Goal: Communication & Community: Share content

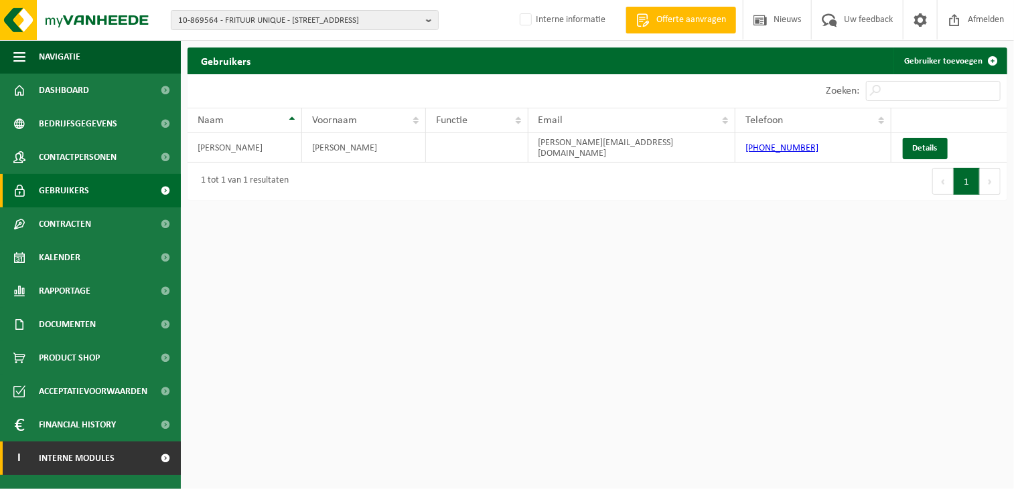
click at [99, 463] on span "Interne modules" at bounding box center [77, 458] width 76 height 33
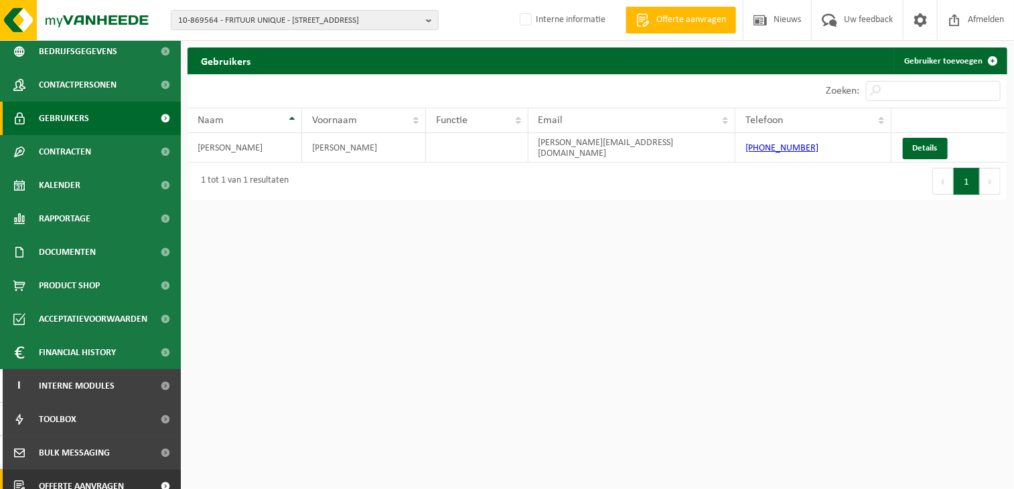
scroll to position [120, 0]
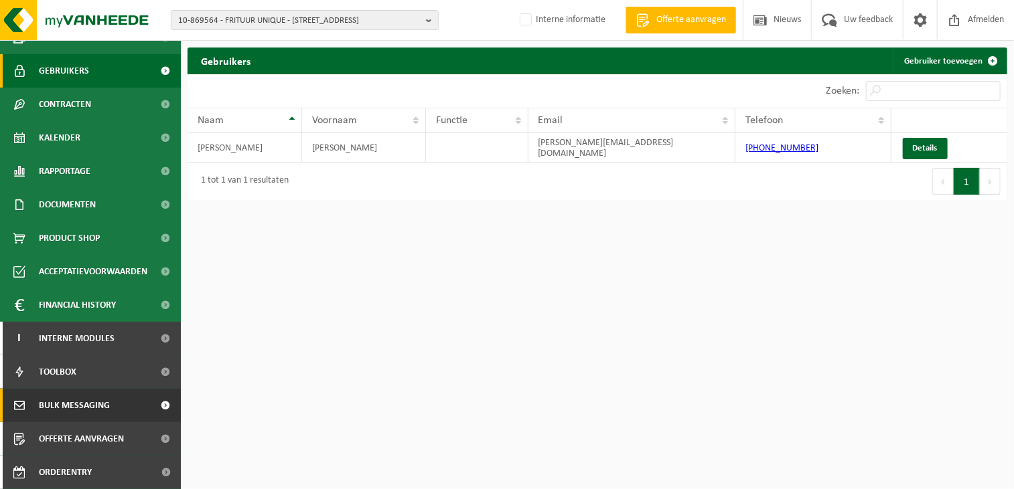
click at [80, 407] on span "Bulk Messaging" at bounding box center [74, 405] width 71 height 33
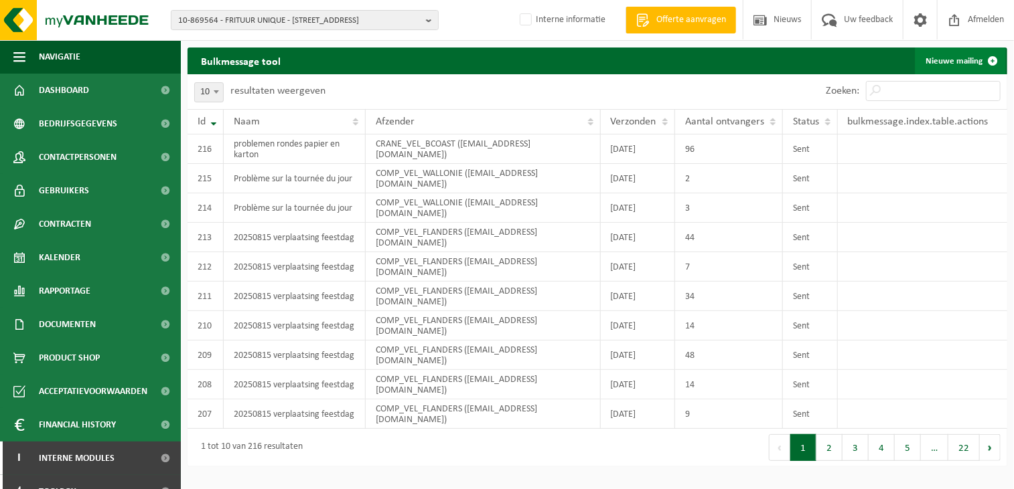
click at [963, 53] on link "Nieuwe mailing" at bounding box center [960, 61] width 91 height 27
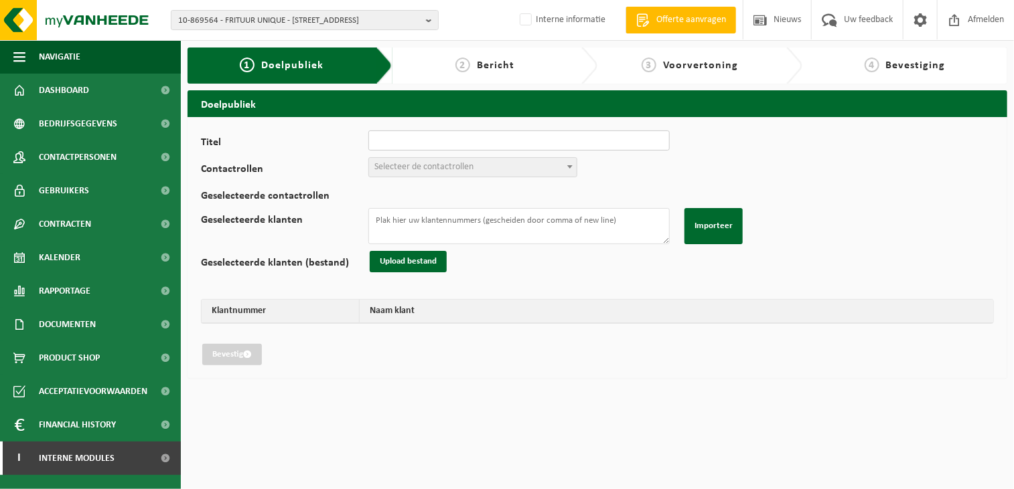
click at [420, 141] on input "Titel" at bounding box center [518, 141] width 301 height 20
type input "e"
type input "20250813 eenmalige verplaatsing ronde voeding"
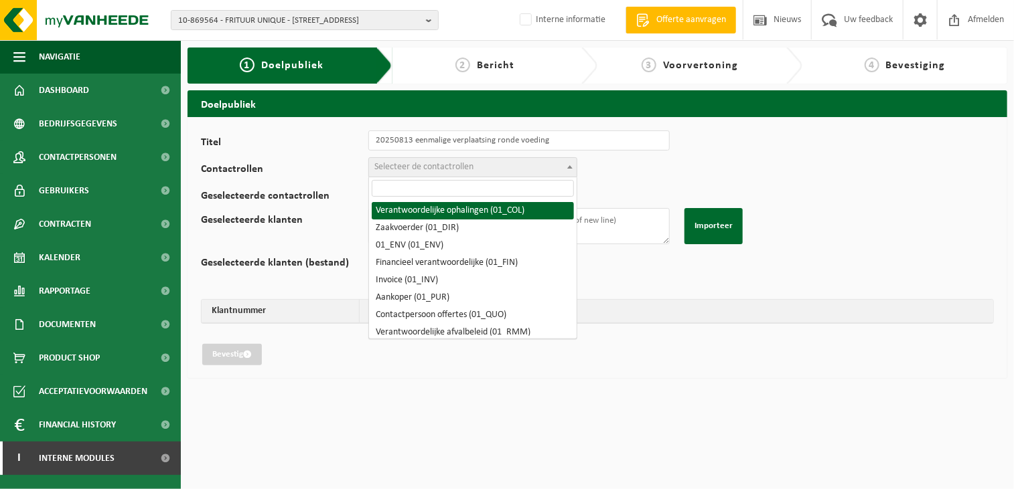
click at [410, 165] on span "Selecteer de contactrollen" at bounding box center [423, 167] width 99 height 10
drag, startPoint x: 420, startPoint y: 211, endPoint x: 420, endPoint y: 185, distance: 25.4
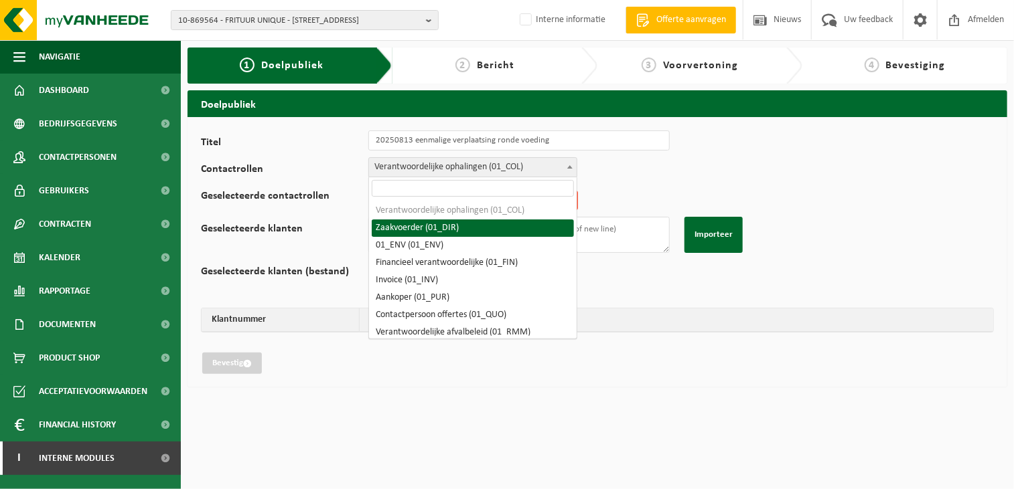
click at [427, 163] on span "Verantwoordelijke ophalingen (01_COL)" at bounding box center [473, 167] width 208 height 19
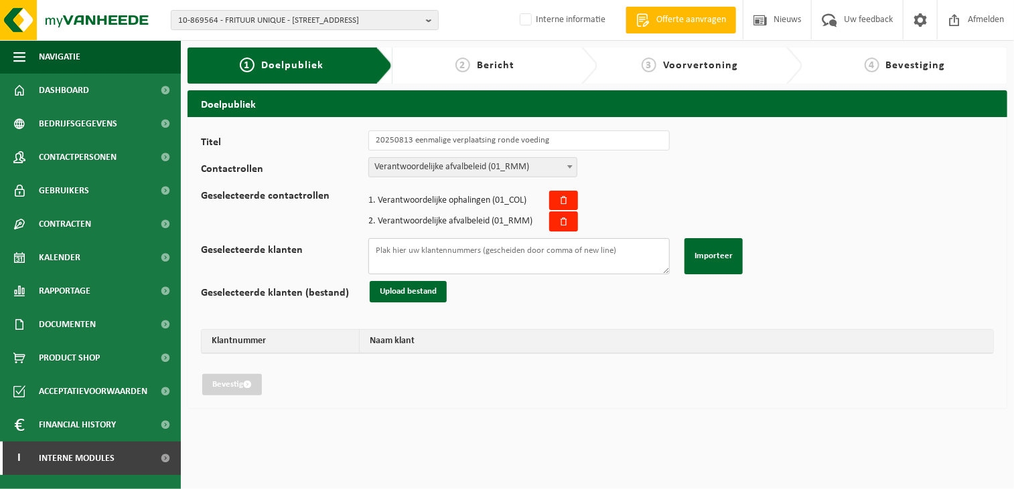
click at [443, 259] on textarea "Geselecteerde klanten" at bounding box center [518, 256] width 301 height 36
click at [443, 258] on textarea "Geselecteerde klanten" at bounding box center [518, 256] width 301 height 36
paste textarea "10-793699 10-793703 10-922557 01-052051 10-805994 01-080452 10-931645 10-939505…"
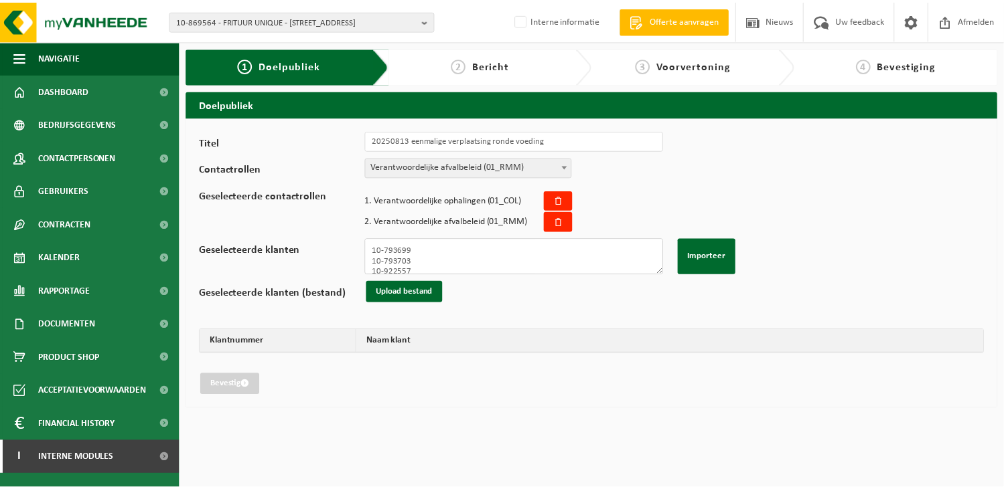
scroll to position [360, 0]
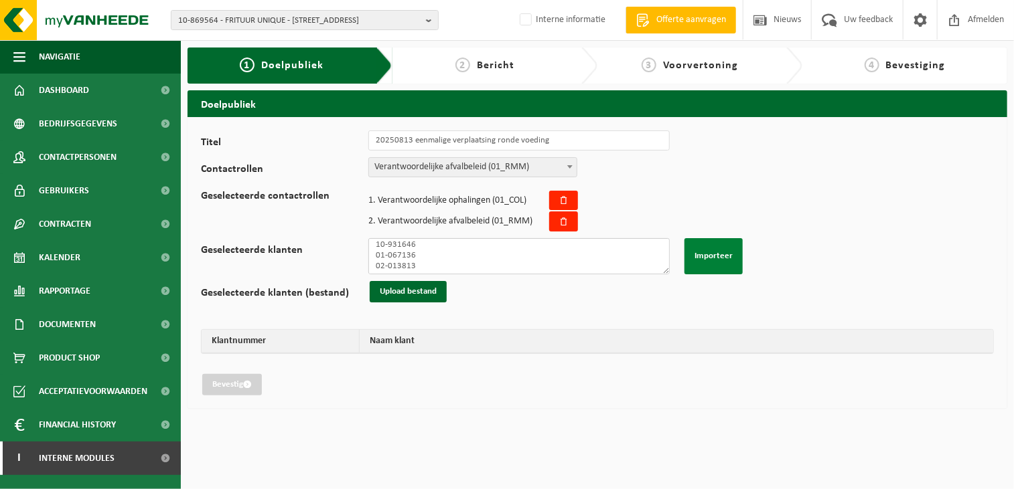
type textarea "10-793699 10-793703 10-922557 01-052051 10-805994 01-080452 10-931645 10-939505…"
click at [710, 254] on button "Importeer" at bounding box center [713, 256] width 58 height 36
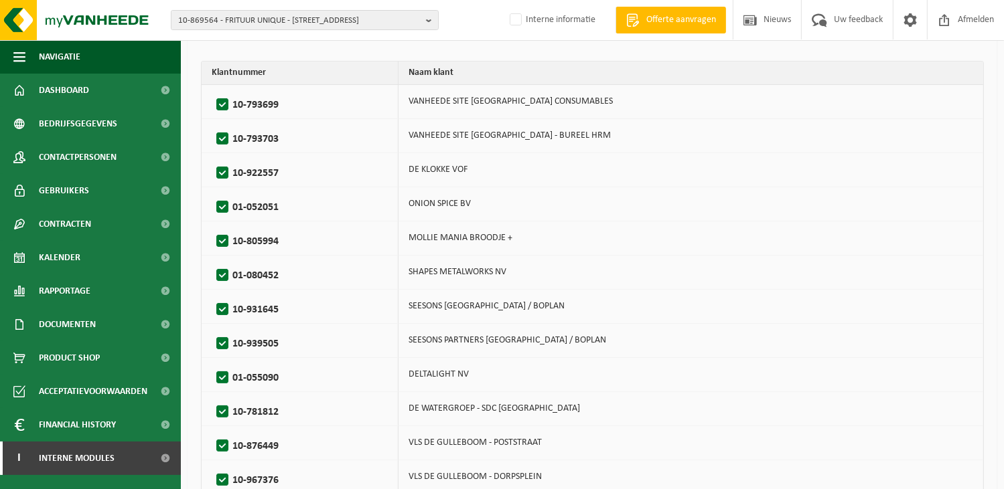
scroll to position [0, 0]
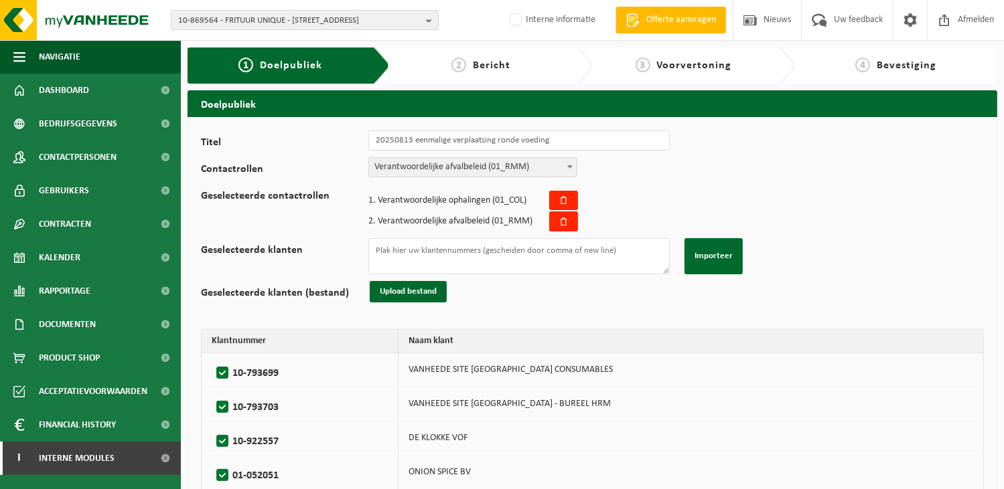
click at [222, 372] on label "10-793699" at bounding box center [297, 374] width 167 height 20
click at [212, 357] on input "10-793699" at bounding box center [211, 356] width 1 height 1
checkbox input "false"
click at [223, 404] on label "10-793703" at bounding box center [297, 408] width 167 height 20
click at [212, 391] on input "10-793703" at bounding box center [211, 390] width 1 height 1
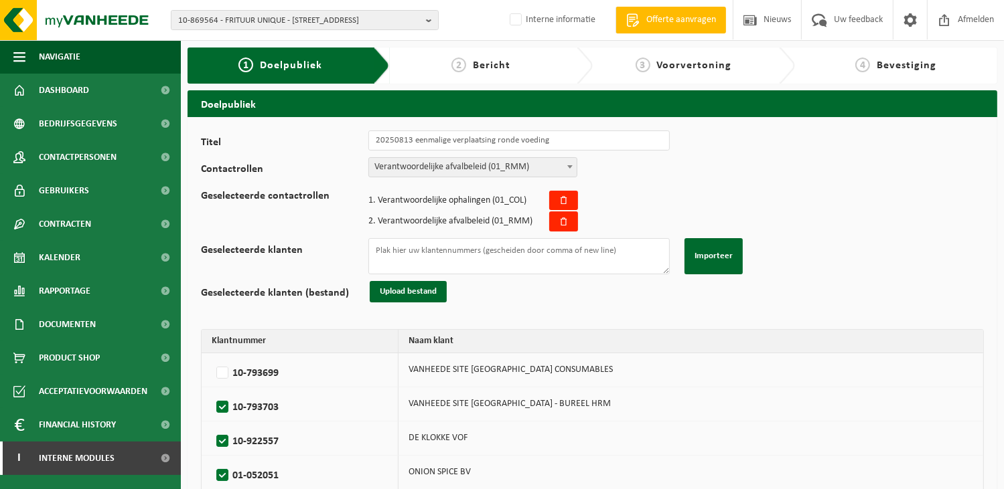
checkbox input "false"
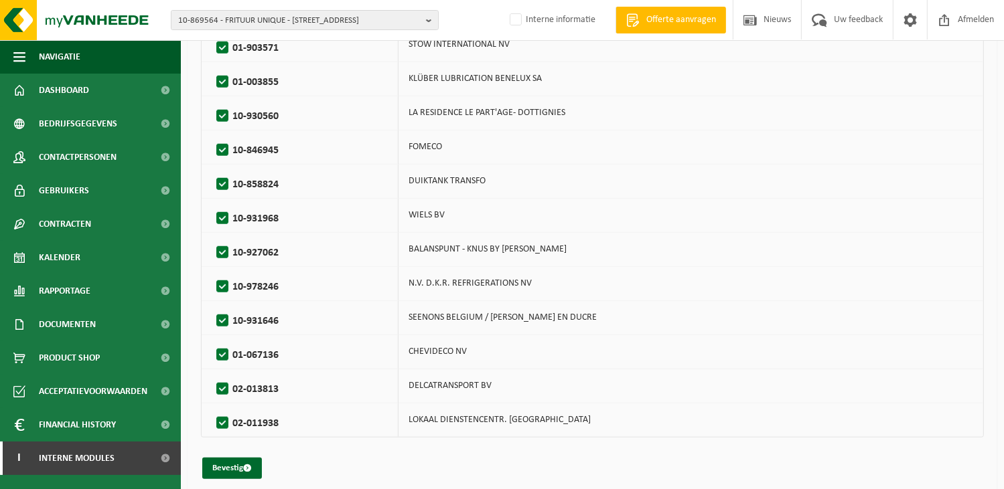
scroll to position [1181, 0]
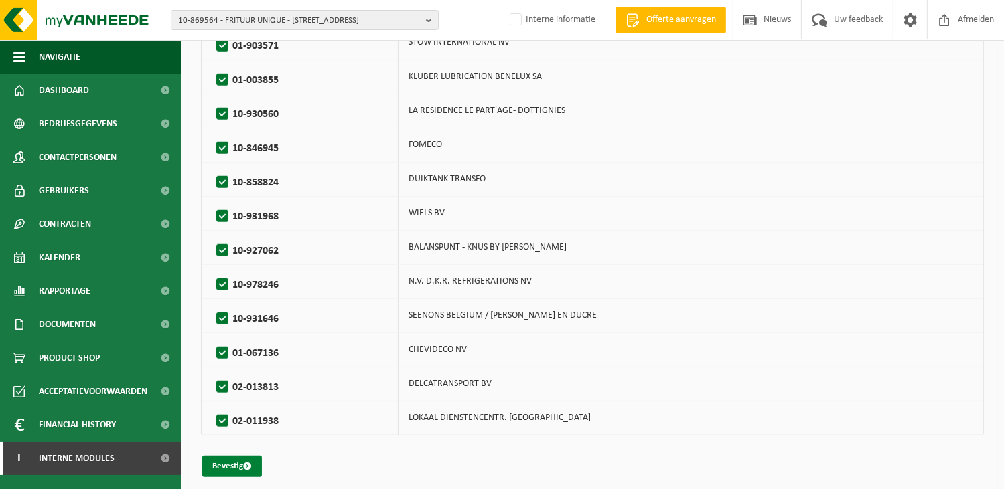
click at [222, 461] on button "Bevestig" at bounding box center [232, 466] width 60 height 21
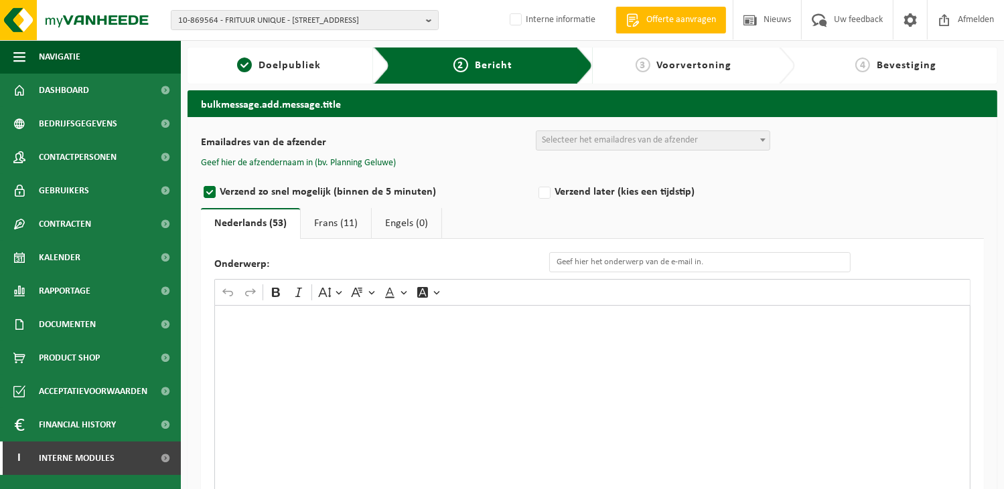
click at [352, 345] on div "Rich Text Editor. Editing area: main. Press Alt+0 for help." at bounding box center [592, 439] width 756 height 268
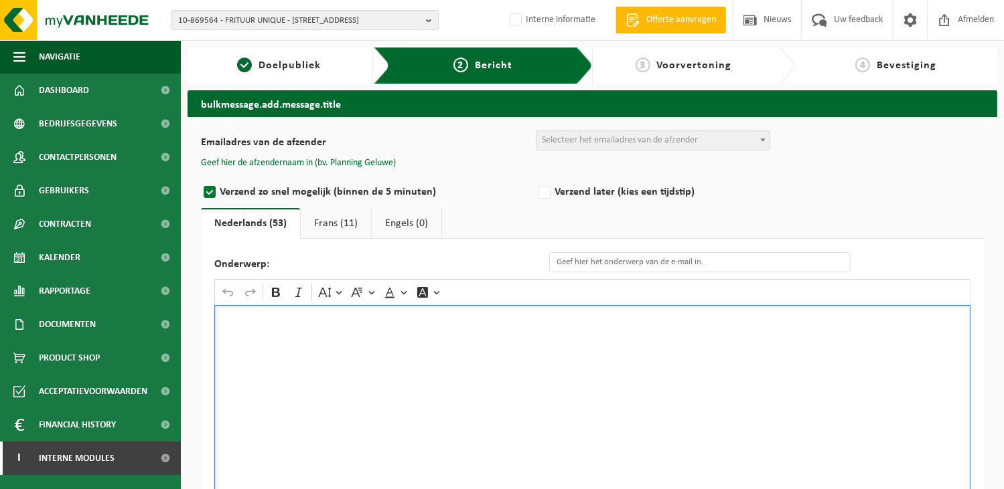
click at [303, 378] on div "Rich Text Editor. Editing area: main. Press Alt+0 for help." at bounding box center [592, 439] width 756 height 268
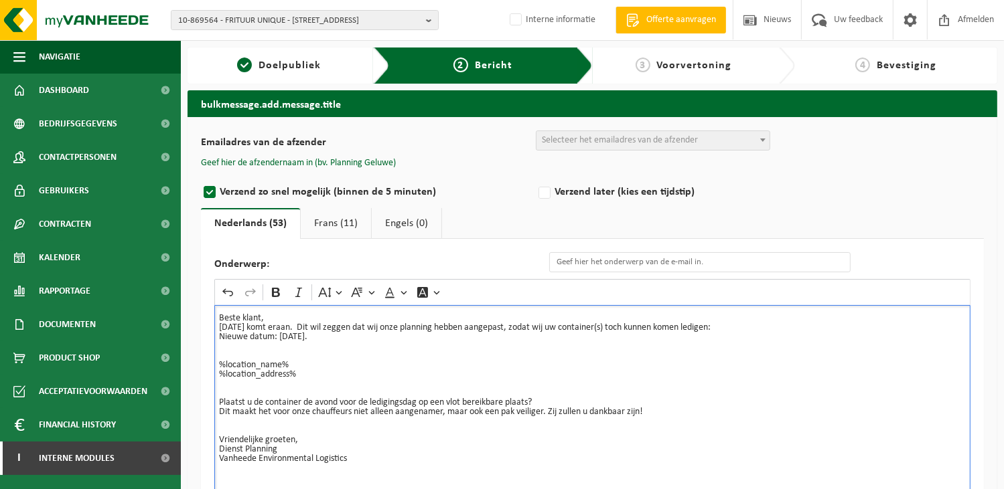
click at [454, 356] on p "Nieuwe datum: Woensdag 13/08/2025." at bounding box center [592, 347] width 747 height 28
click at [217, 335] on div "Beste klant, Onze-Lieve-Vrouw-Hemelvaart komt eraan. Dit wil zeggen dat wij onz…" at bounding box center [592, 439] width 756 height 268
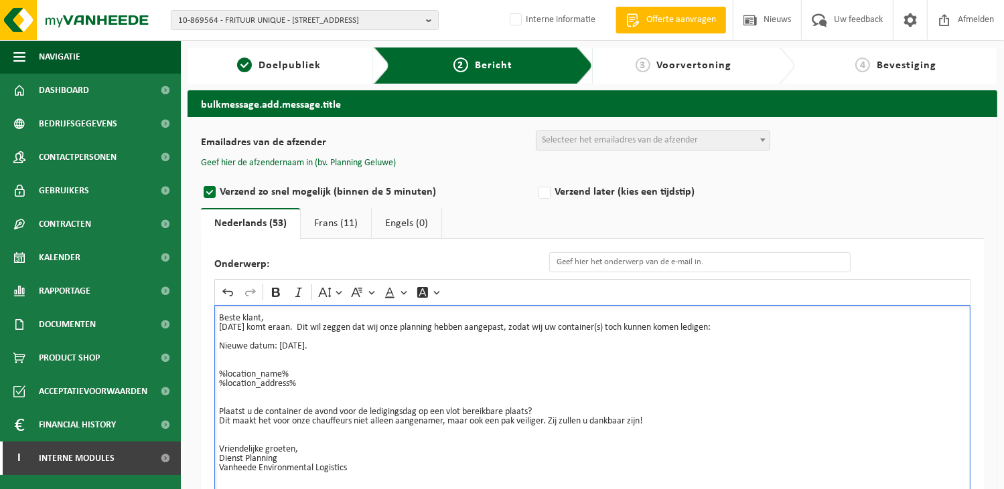
drag, startPoint x: 322, startPoint y: 347, endPoint x: 384, endPoint y: 347, distance: 61.6
click at [384, 347] on p "Nieuwe datum: Woensdag 13/08/2025." at bounding box center [592, 356] width 747 height 28
drag, startPoint x: 386, startPoint y: 347, endPoint x: 278, endPoint y: 350, distance: 107.8
click at [278, 350] on p "Nieuwe datum: Donderdag 14/08/2025." at bounding box center [592, 356] width 747 height 28
click at [273, 286] on icon "Editor toolbar" at bounding box center [275, 292] width 13 height 13
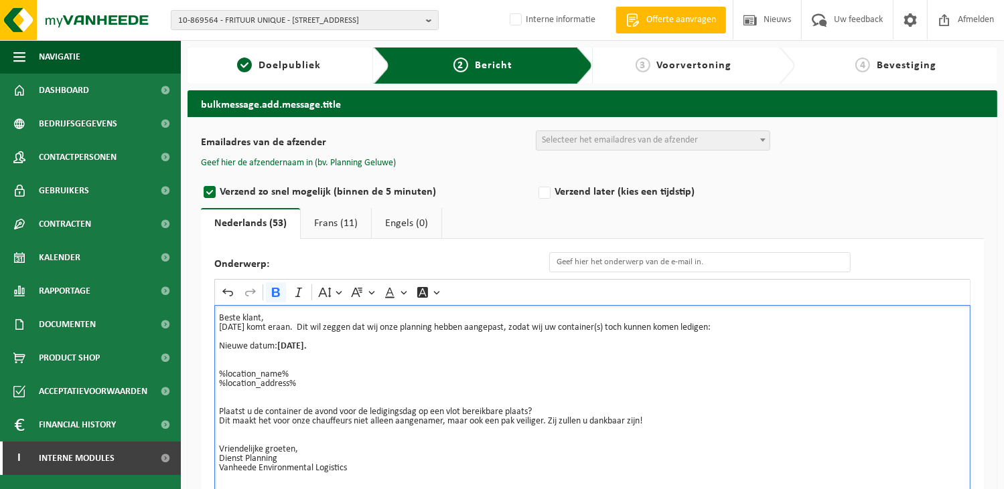
click at [568, 390] on p "%location_name% %location_address%" at bounding box center [592, 388] width 747 height 37
click at [562, 264] on input "Onderwerp:" at bounding box center [699, 262] width 301 height 20
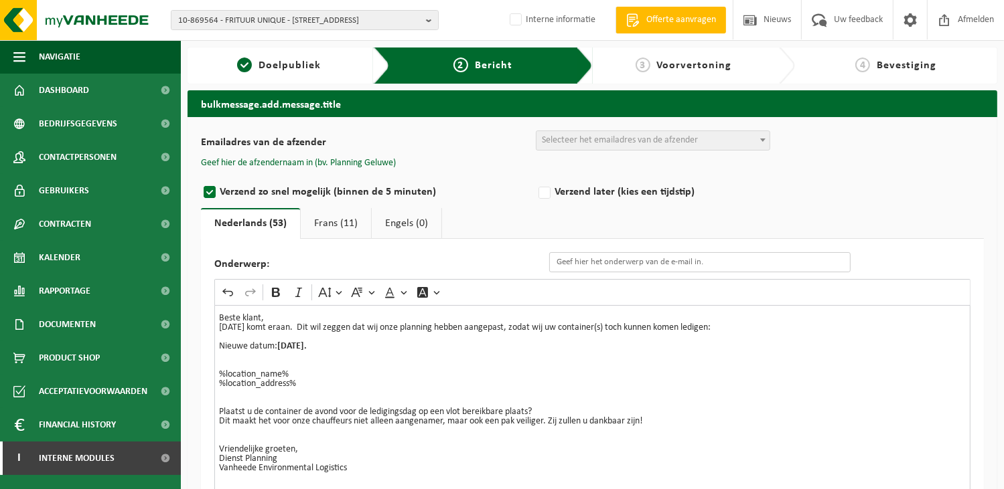
paste input "Wijziging van de ledigingsdag van uw container n.a.v. Onze-Lieve-Vrouw-Hemelvaa…"
type input "Wijziging van de ledigingsdag van uw container n.a.v. Onze-Lieve-Vrouw-Hemelvaa…"
click at [854, 406] on p "%location_name% %location_address% ⁠⁠⁠⁠⁠⁠⁠" at bounding box center [592, 388] width 747 height 37
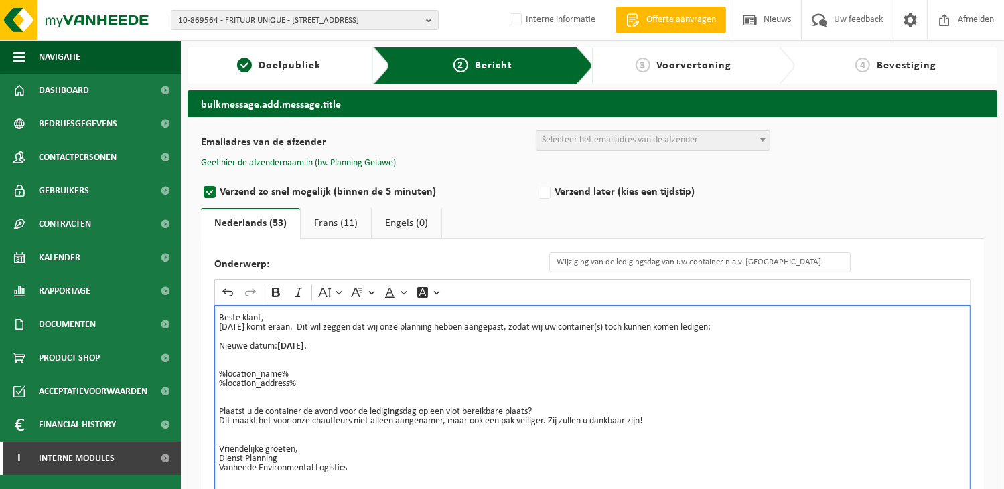
click at [356, 389] on p "%location_name% %location_address% ⁠⁠⁠⁠⁠⁠⁠" at bounding box center [592, 388] width 747 height 37
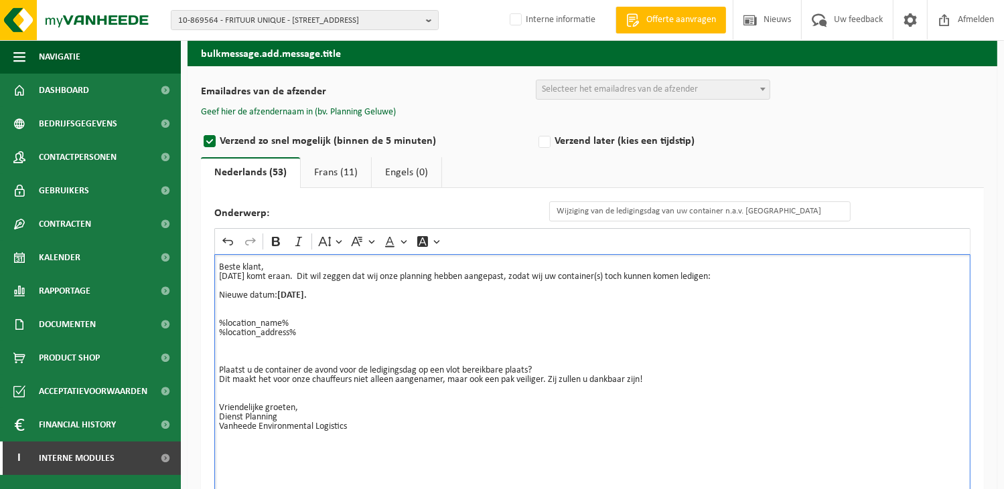
scroll to position [134, 0]
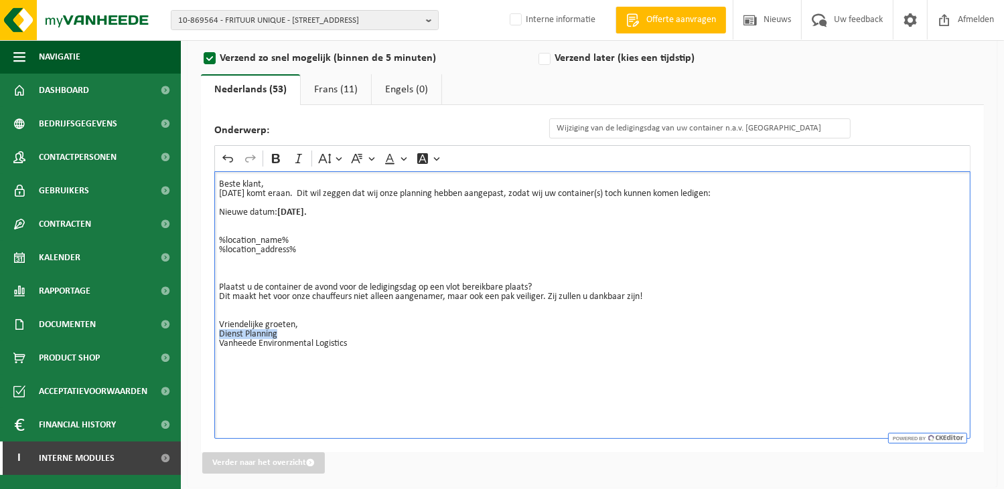
drag, startPoint x: 287, startPoint y: 335, endPoint x: 193, endPoint y: 331, distance: 94.5
click at [193, 331] on div "Emailadres van de afzender BULK_MAR_LUX (planning.messancy@vanheede.com) BULK_V…" at bounding box center [591, 235] width 809 height 504
copy p "Dienst Planning"
click at [277, 160] on icon "Editor toolbar" at bounding box center [275, 158] width 13 height 13
click at [393, 382] on div "Beste klant, Onze-Lieve-Vrouw-Hemelvaart komt eraan. Dit wil zeggen dat wij onz…" at bounding box center [592, 305] width 756 height 268
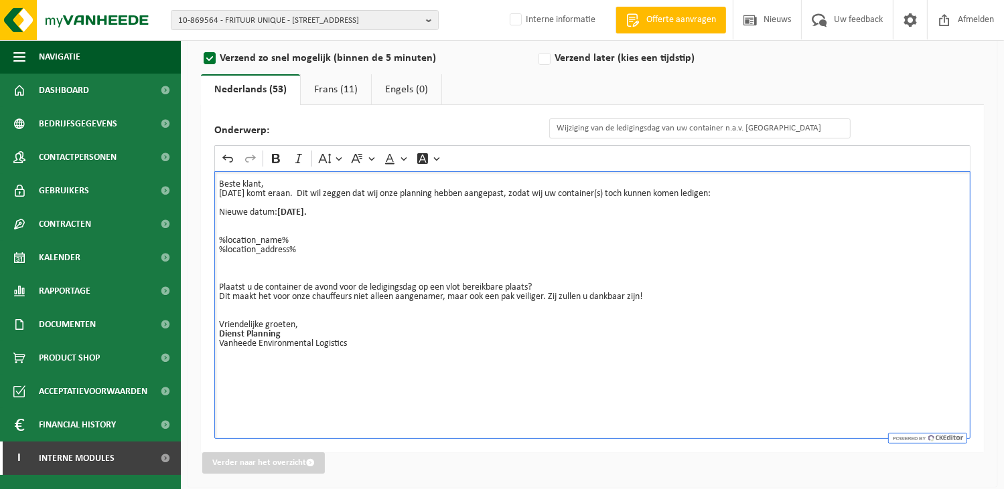
click at [351, 84] on link "Frans (11)" at bounding box center [336, 89] width 70 height 31
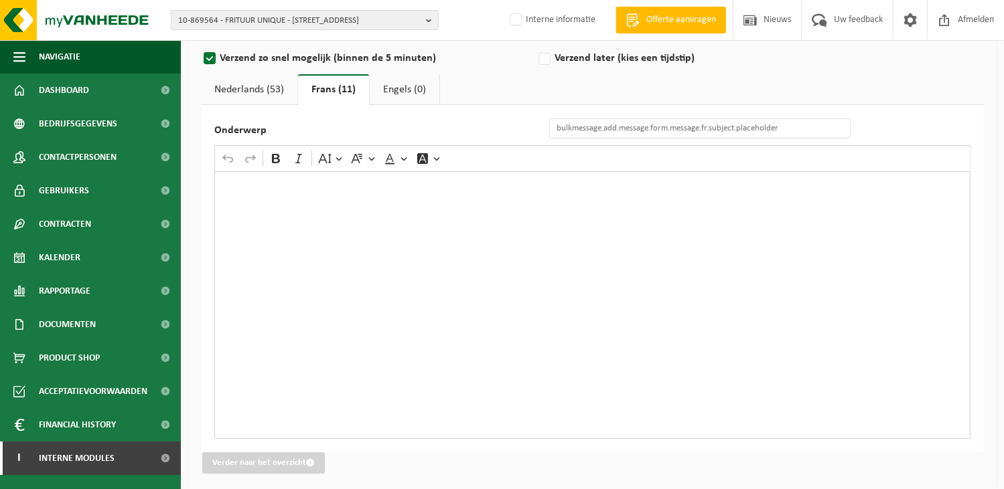
click at [976, 281] on div "Onderwerp Rich Text Editor Undo Redo Bold Italic Font Size Font Family Font Col…" at bounding box center [592, 278] width 783 height 347
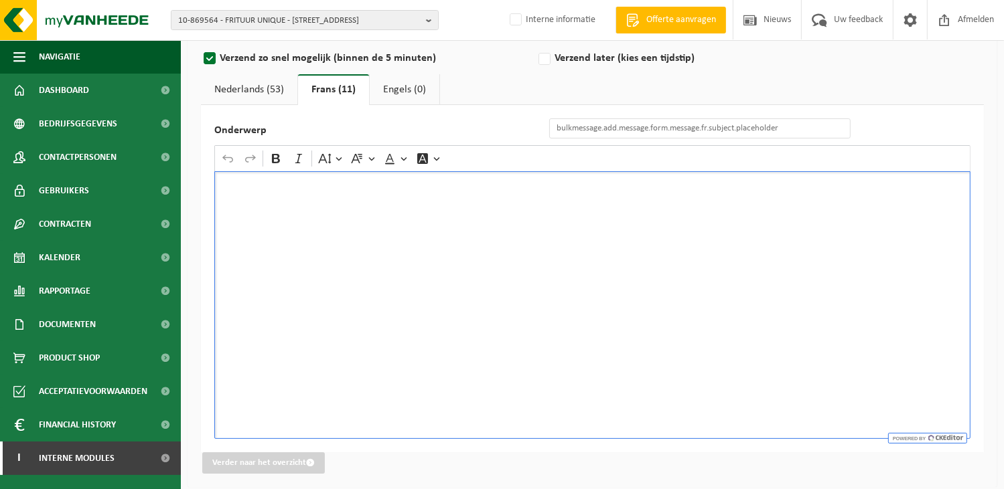
click at [399, 226] on div "Rich Text Editor. Editing area: main. Press Alt+0 for help." at bounding box center [592, 305] width 756 height 268
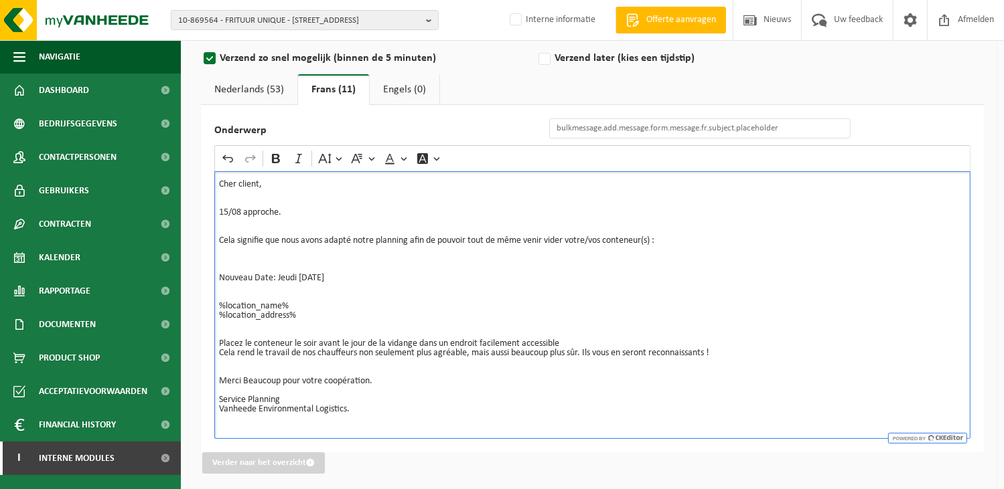
click at [375, 289] on p "Cher client, 15/08 approche. Cela signifie que nous avons adapté notre planning…" at bounding box center [592, 259] width 747 height 159
click at [435, 283] on p "Cher client, 15/08 approche. Cela signifie que nous avons adapté notre planning…" at bounding box center [592, 259] width 747 height 159
drag, startPoint x: 287, startPoint y: 404, endPoint x: 214, endPoint y: 398, distance: 72.5
click at [214, 398] on div "Cher client, 15/08 approche. Cela signifie que nous avons adapté notre planning…" at bounding box center [592, 305] width 756 height 268
click at [295, 395] on p "Placez le conteneur le soir avant le jour de la vidange dans un endroit facilem…" at bounding box center [592, 381] width 747 height 84
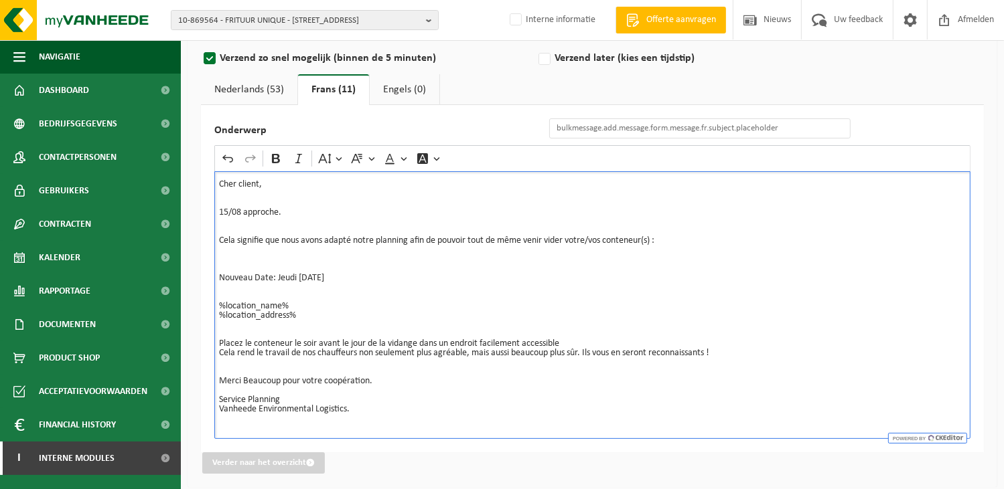
drag, startPoint x: 291, startPoint y: 402, endPoint x: 206, endPoint y: 402, distance: 85.0
click at [206, 402] on div "Onderwerp Rich Text Editor Undo Redo Bold Italic Font Size Font Family Font Col…" at bounding box center [592, 278] width 783 height 347
click at [275, 159] on icon "Editor toolbar" at bounding box center [275, 158] width 13 height 13
drag, startPoint x: 346, startPoint y: 275, endPoint x: 279, endPoint y: 273, distance: 67.7
click at [279, 273] on p "Cher client, 15/08 approche. Cela signifie que nous avons adapté notre planning…" at bounding box center [592, 259] width 747 height 159
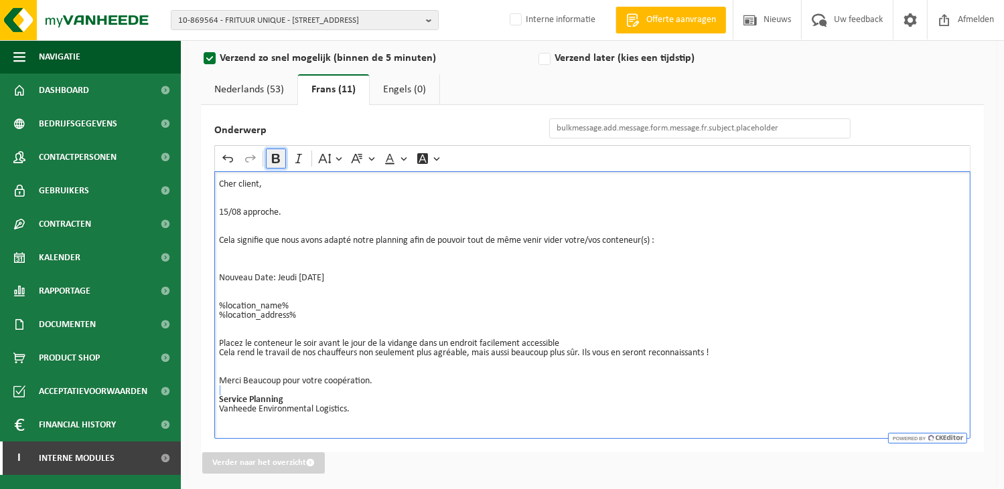
click at [280, 163] on icon "Editor toolbar" at bounding box center [275, 158] width 13 height 13
click at [325, 275] on strong "Jeudi 14/08/2025" at bounding box center [301, 278] width 50 height 10
click at [452, 313] on p "Cher client, 15/08 approche. Cela signifie que nous avons adapté notre planning…" at bounding box center [592, 259] width 747 height 159
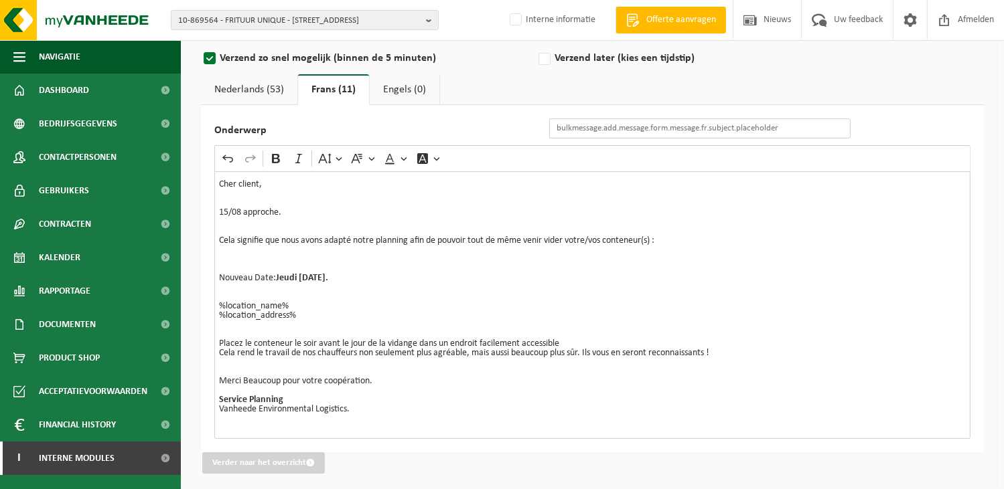
click at [574, 133] on input "Onderwerp" at bounding box center [699, 129] width 301 height 20
paste input "Changement du jour de vidange de votre/vos conteneur(s) à l'occasion de 15/08."
type input "Changement du jour de vidange de votre/vos conteneur(s) à l'occasion de 15/08."
drag, startPoint x: 838, startPoint y: 230, endPoint x: 845, endPoint y: 244, distance: 15.0
click at [838, 232] on p "Cher client, 15/08 approche. Cela signifie que nous avons adapté notre planning…" at bounding box center [592, 259] width 747 height 159
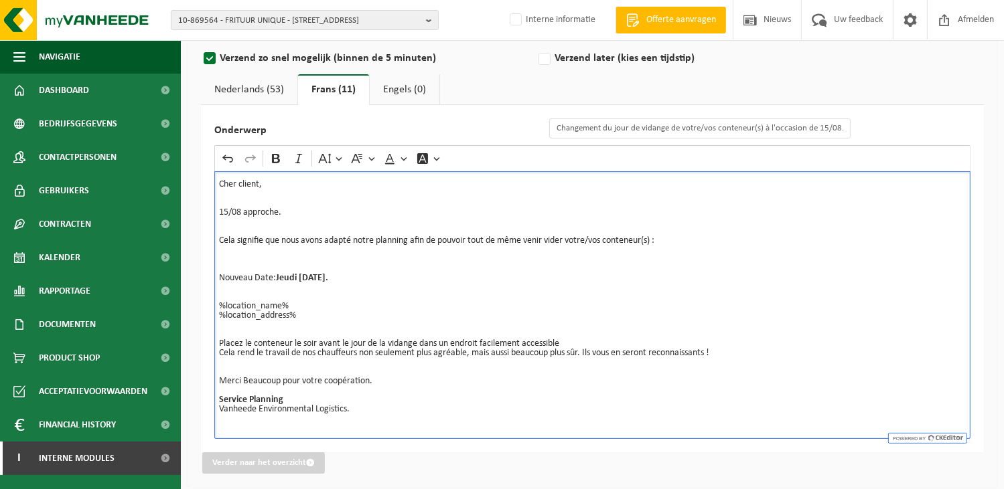
click at [470, 287] on p "Cher client, 15/08 approche. ⁠⁠⁠⁠⁠⁠⁠ Cela signifie que nous avons adapté notre …" at bounding box center [592, 259] width 747 height 159
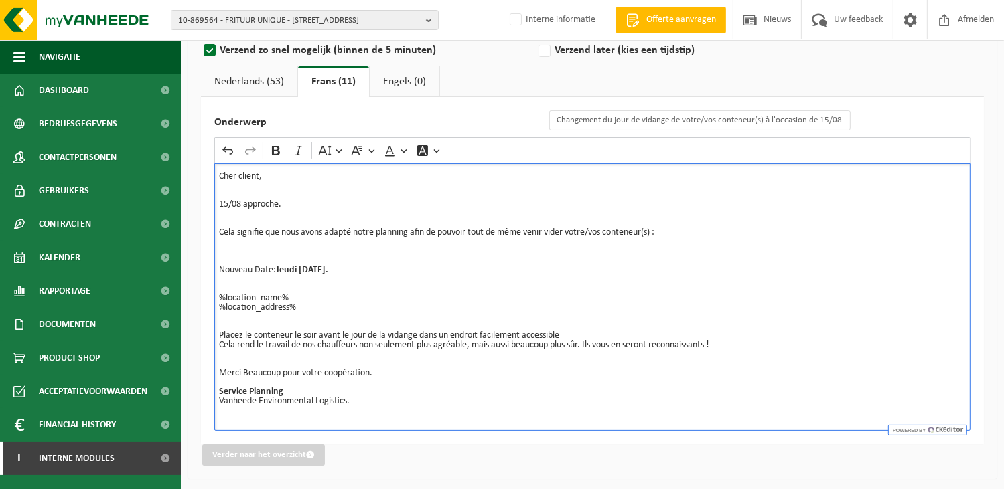
scroll to position [144, 0]
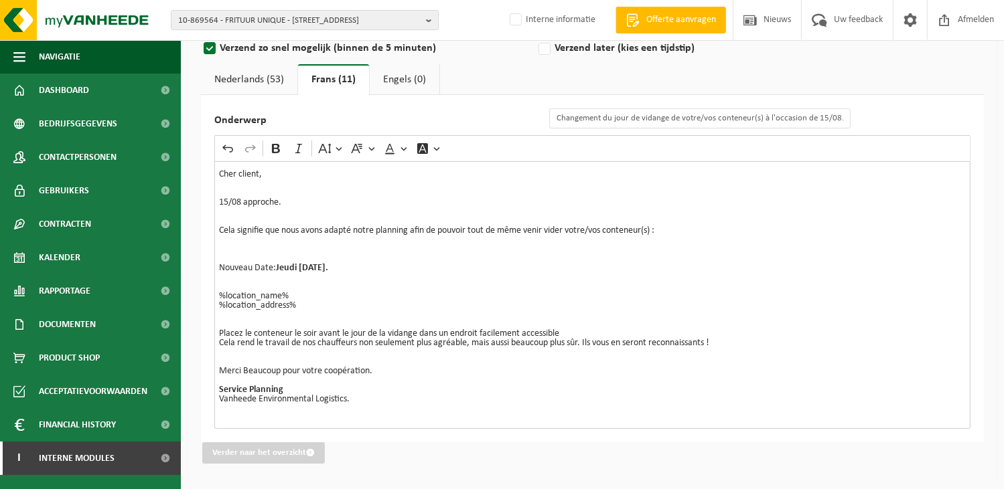
click at [271, 76] on link "Nederlands (53)" at bounding box center [249, 79] width 96 height 31
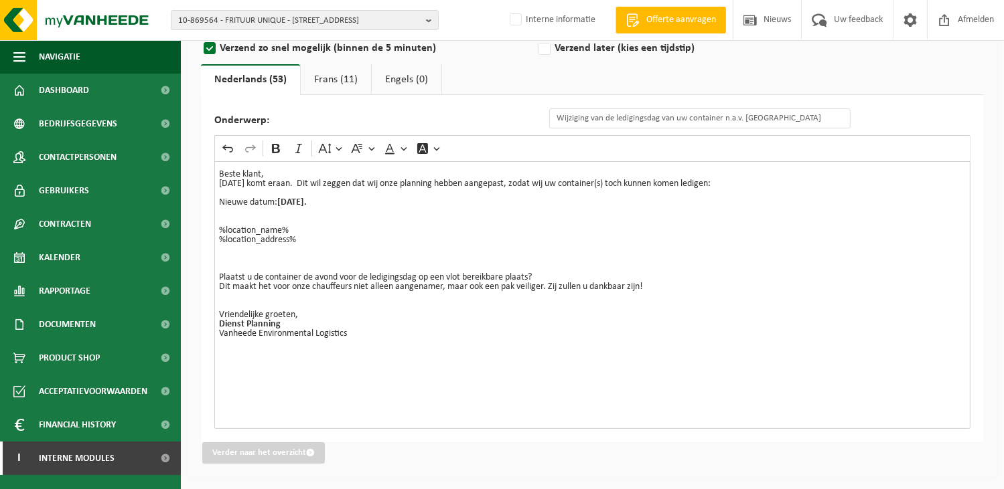
click at [464, 220] on p "Nieuwe datum: Donderdag 14/08/2025." at bounding box center [592, 212] width 747 height 28
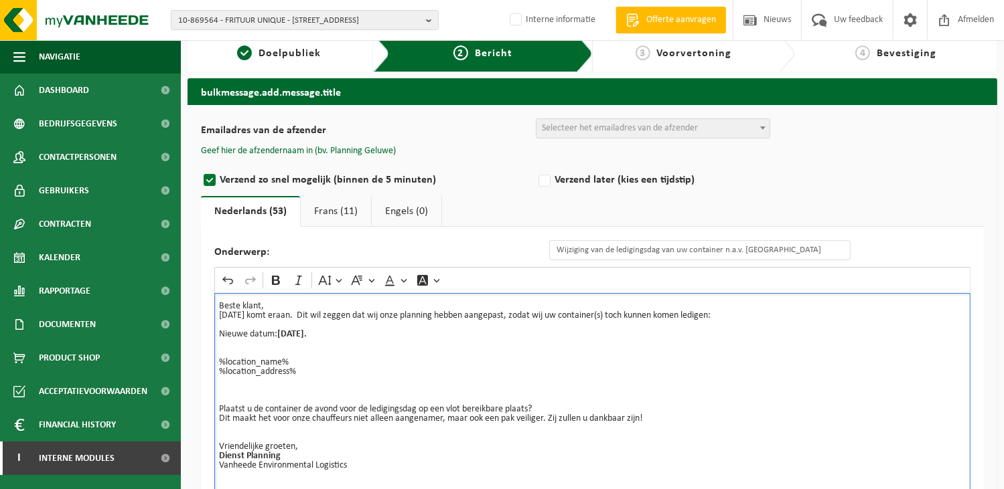
scroll to position [10, 0]
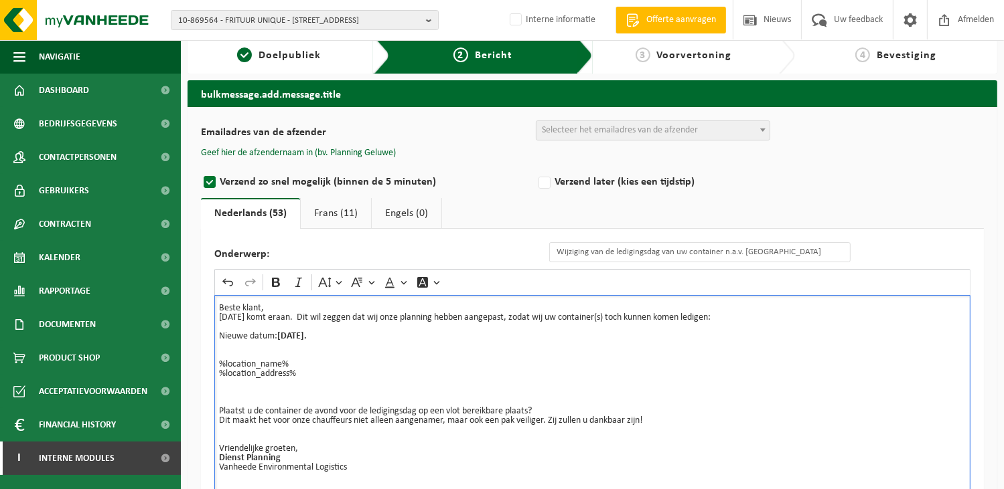
click at [694, 128] on span "Selecteer het emailadres van de afzender" at bounding box center [620, 130] width 156 height 10
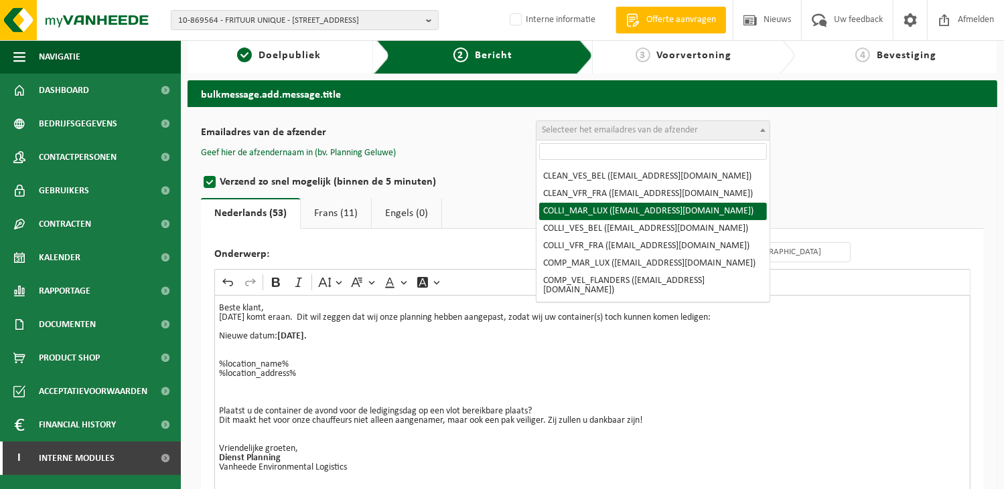
scroll to position [134, 0]
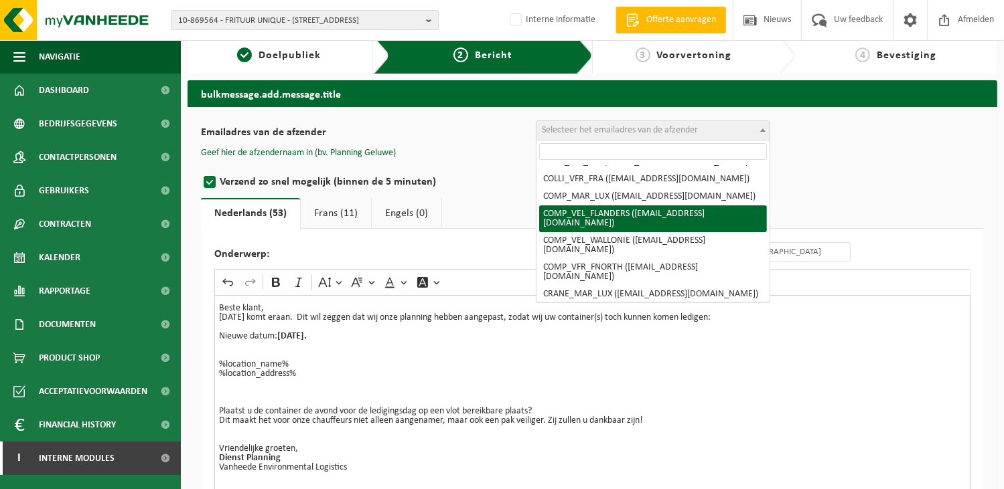
drag, startPoint x: 680, startPoint y: 232, endPoint x: 664, endPoint y: 214, distance: 23.7
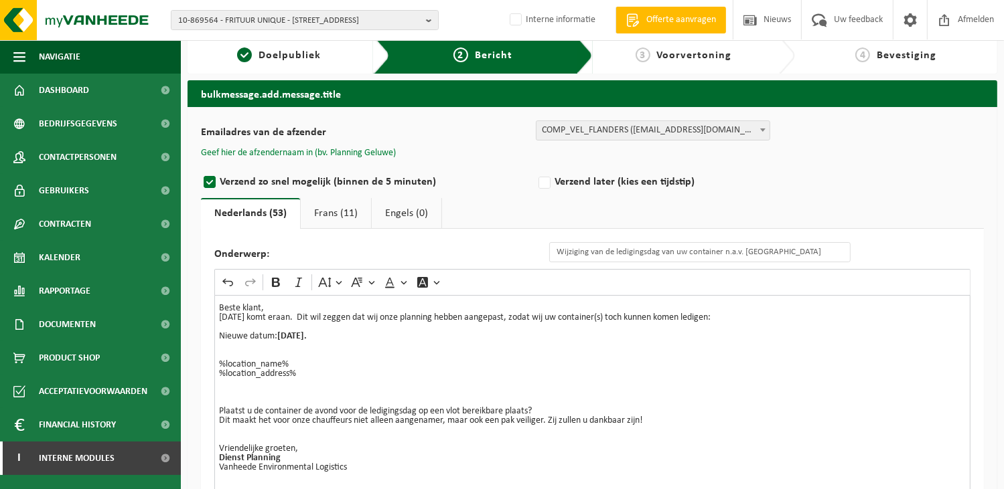
click at [372, 151] on button "Geef hier de afzendernaam in (bv. Planning Geluwe)" at bounding box center [298, 153] width 195 height 12
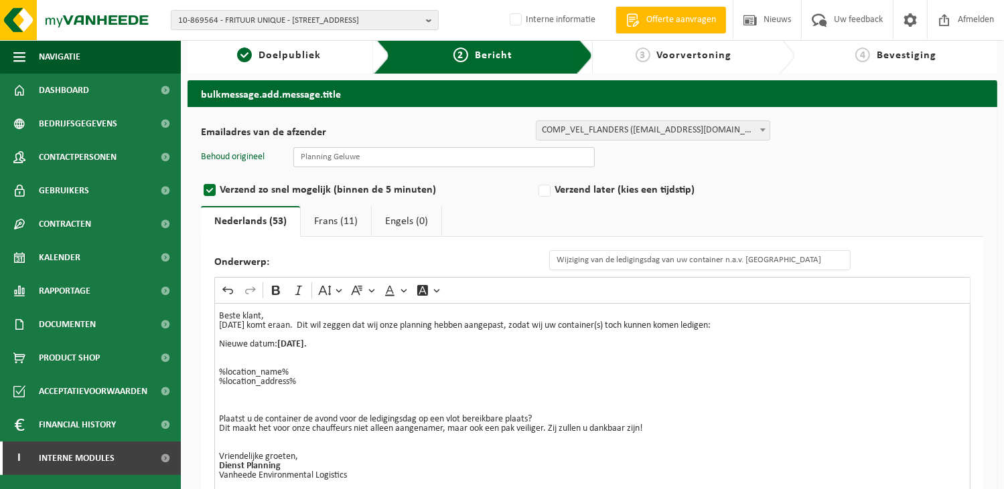
click at [390, 163] on input "text" at bounding box center [443, 157] width 301 height 20
type input "Planning Geluwe"
click at [805, 406] on p "Rich Text Editor. Editing area: main. Press Alt+0 for help." at bounding box center [592, 405] width 747 height 19
click at [321, 222] on link "Frans (11)" at bounding box center [336, 221] width 70 height 31
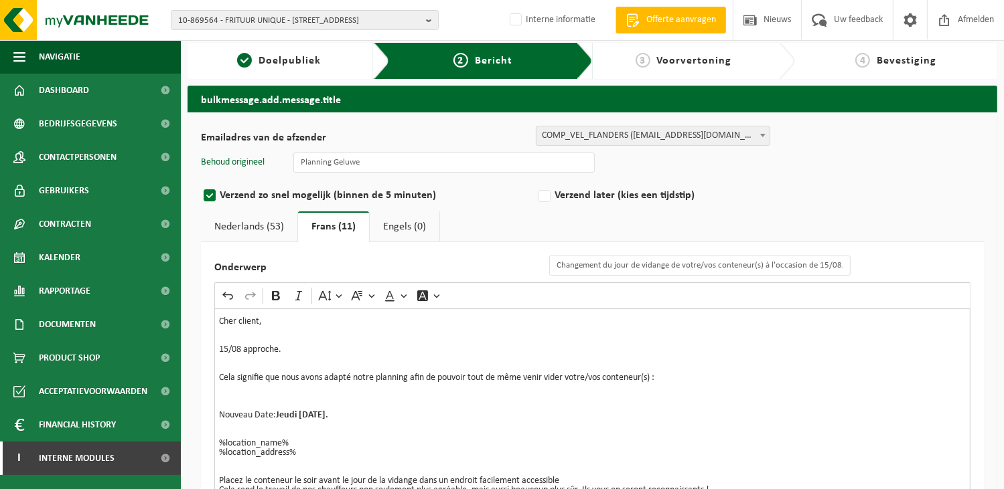
scroll to position [0, 0]
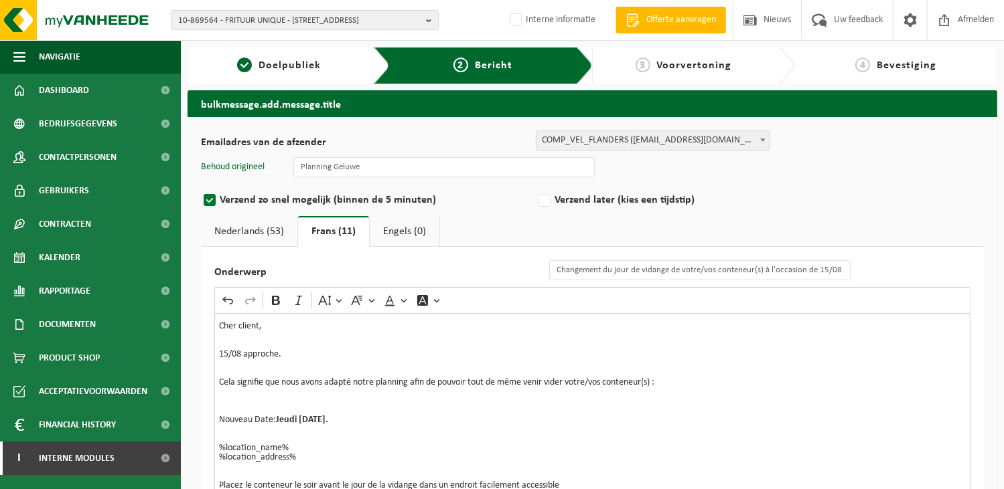
click at [253, 229] on link "Nederlands (53)" at bounding box center [249, 231] width 96 height 31
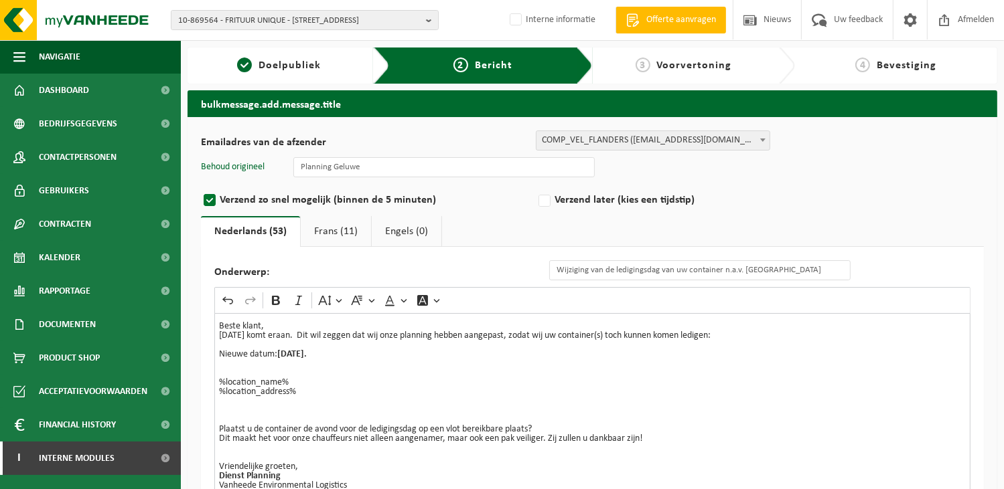
click at [379, 362] on p "Nieuwe datum: Donderdag 14/08/2025." at bounding box center [592, 364] width 747 height 28
click at [378, 355] on p "Nieuwe datum: Donderdag 14/08/2025. ⁠⁠⁠⁠⁠⁠⁠" at bounding box center [592, 364] width 747 height 28
click at [331, 230] on link "Frans (11)" at bounding box center [336, 231] width 70 height 31
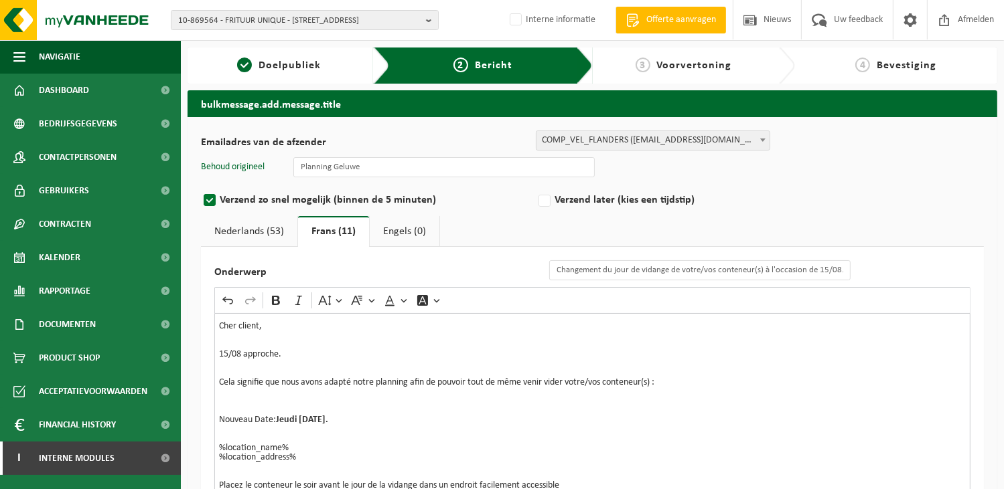
click at [426, 433] on p "Cher client, 15/08 approche. Cela signifie que nous avons adapté notre planning…" at bounding box center [592, 401] width 747 height 159
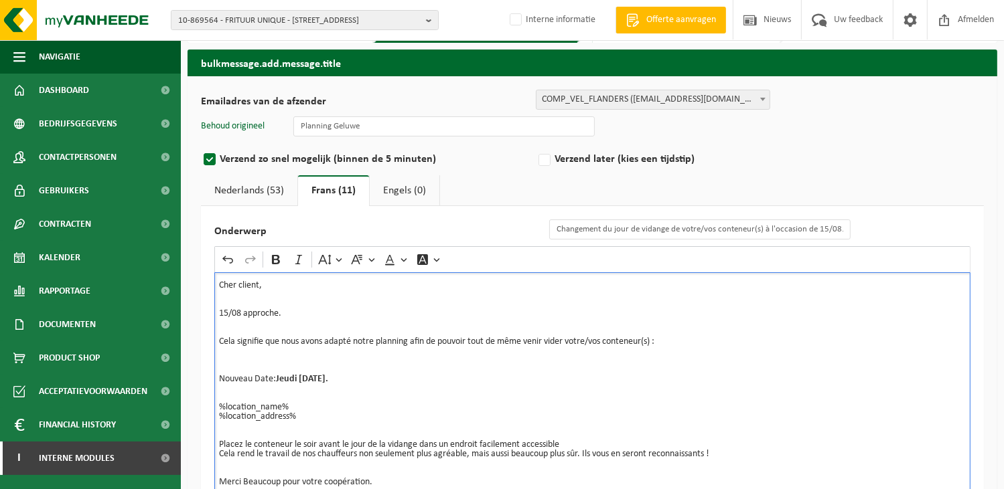
scroll to position [152, 0]
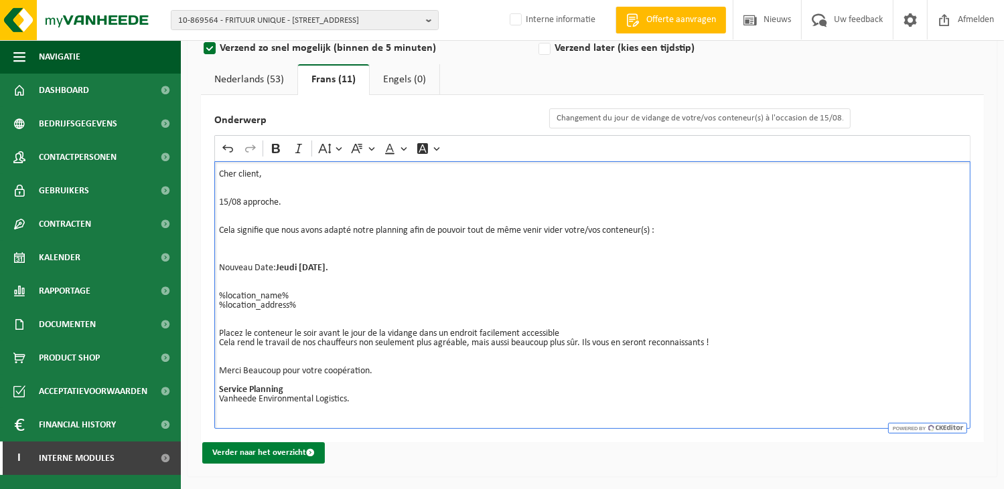
click at [244, 452] on button "Verder naar het overzicht" at bounding box center [263, 453] width 123 height 21
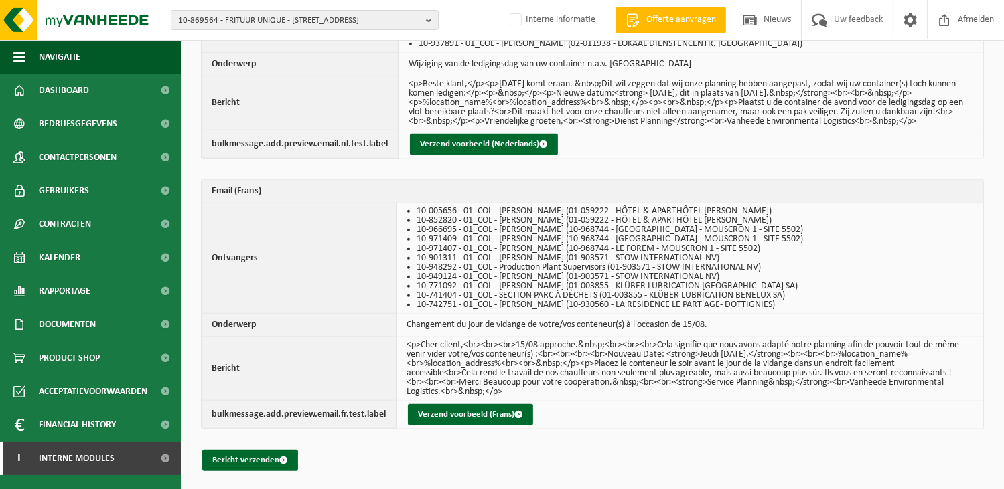
scroll to position [1074, 0]
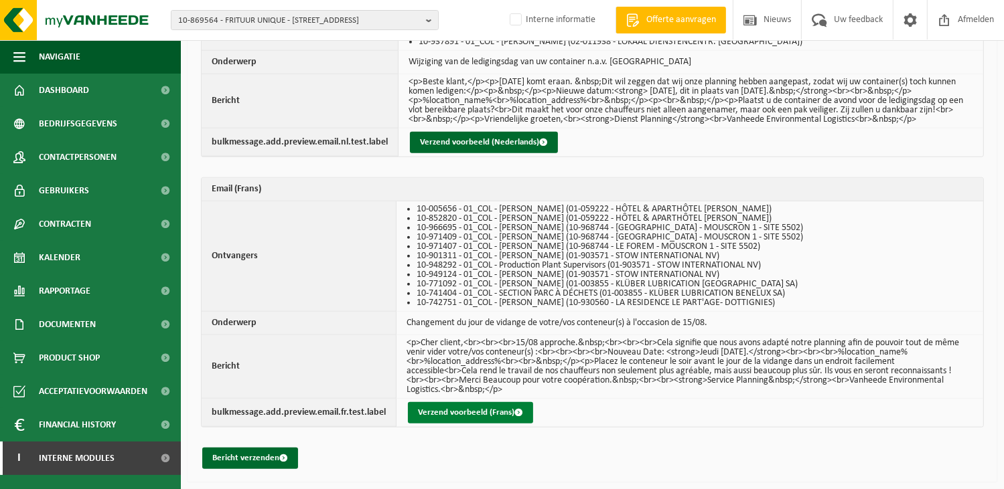
click at [434, 412] on button "Verzend voorbeeld (Frans)" at bounding box center [470, 412] width 125 height 21
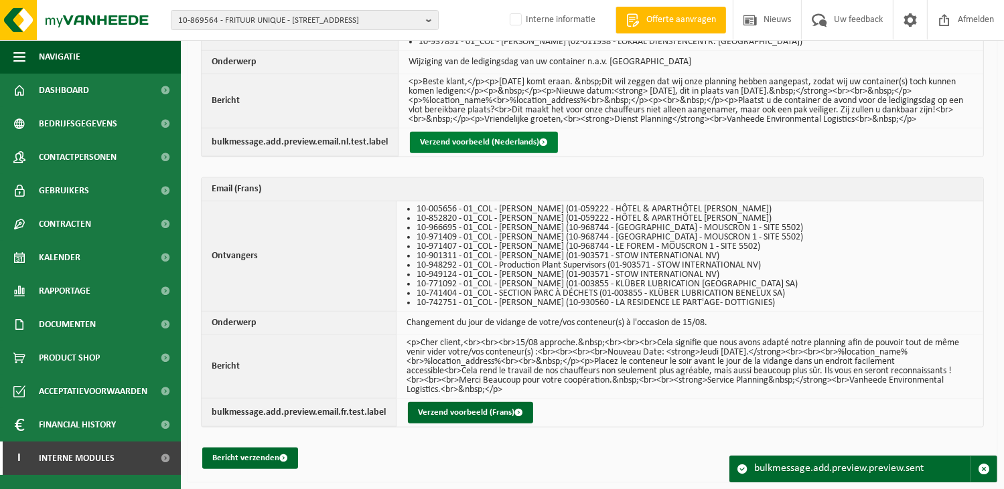
click at [465, 142] on button "Verzend voorbeeld (Nederlands)" at bounding box center [484, 142] width 148 height 21
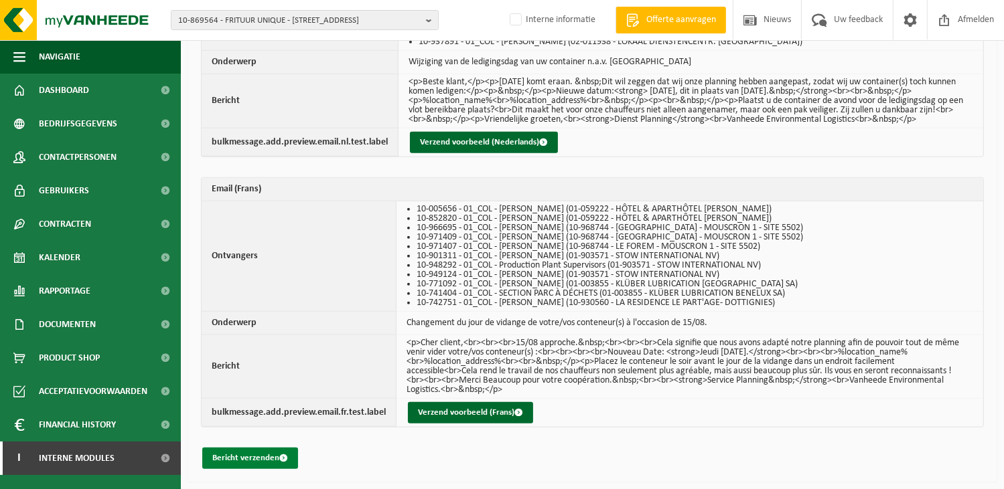
click at [257, 457] on button "Bericht verzenden" at bounding box center [250, 458] width 96 height 21
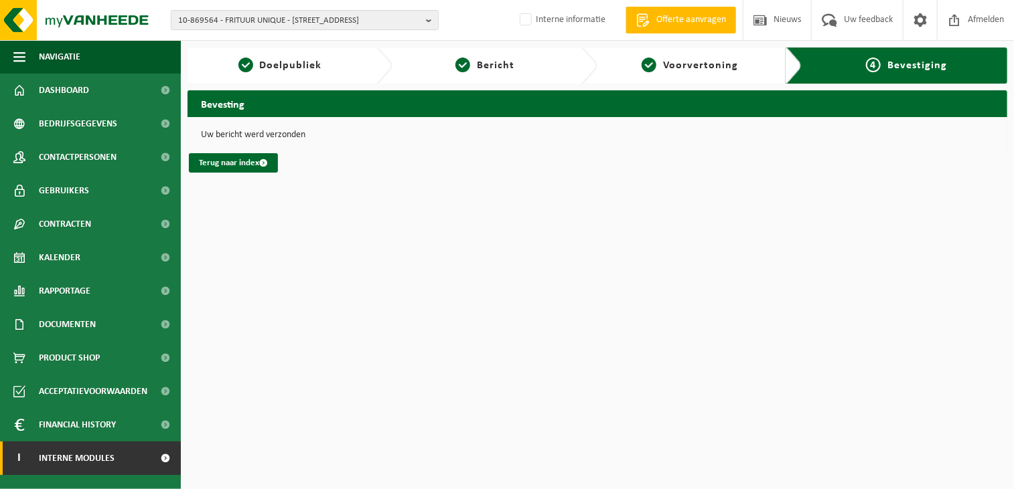
click at [84, 460] on span "Interne modules" at bounding box center [77, 458] width 76 height 33
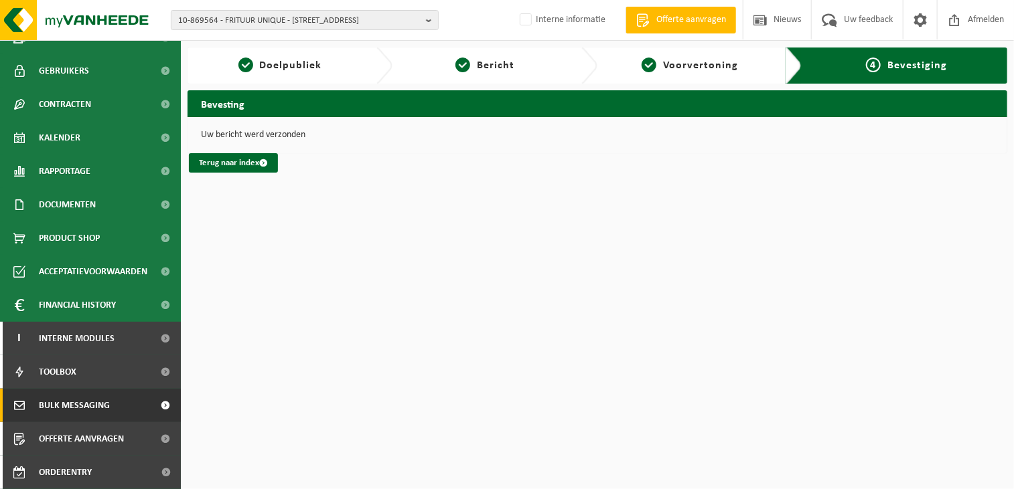
click at [97, 407] on span "Bulk Messaging" at bounding box center [74, 405] width 71 height 33
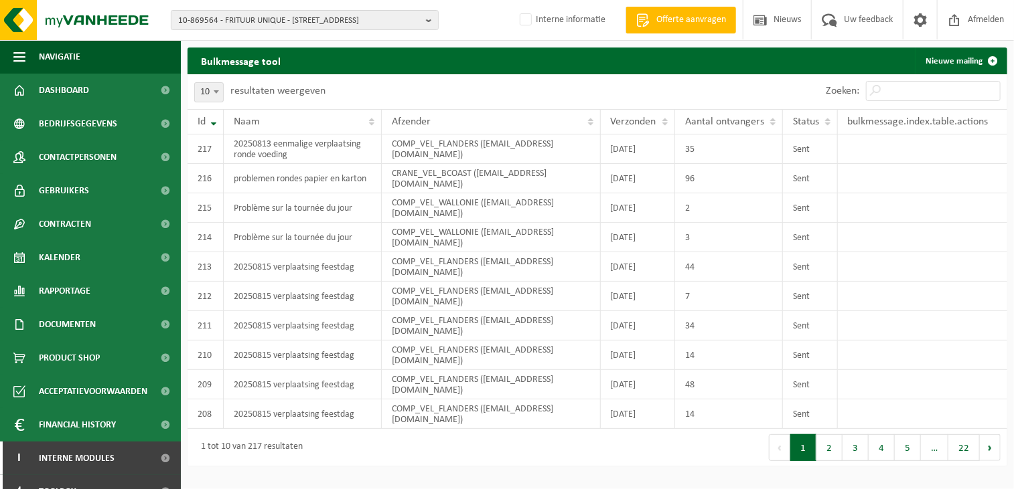
scroll to position [120, 0]
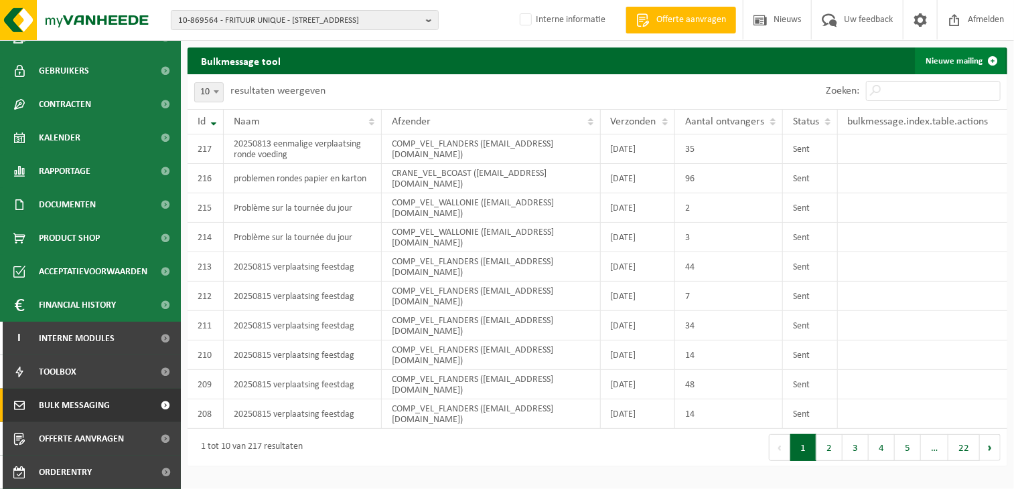
click at [973, 59] on link "Nieuwe mailing" at bounding box center [960, 61] width 91 height 27
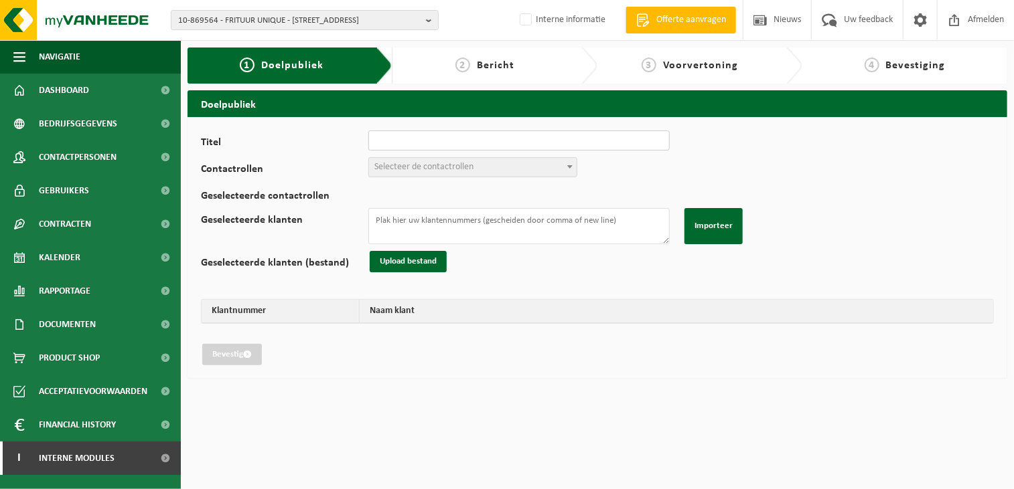
click at [410, 141] on input "Titel" at bounding box center [518, 141] width 301 height 20
type input "v"
type input "15/08/2025 verplaatsing wegens feestdag"
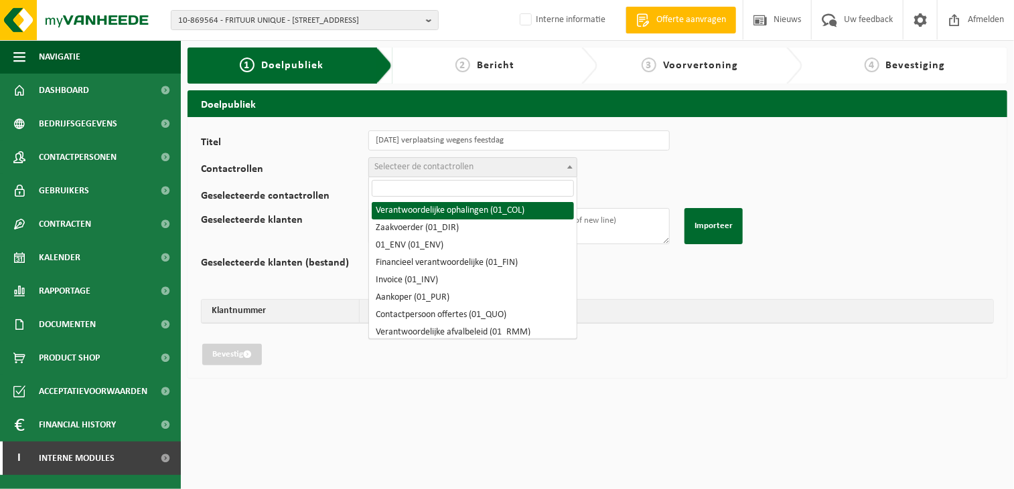
click at [412, 169] on span "Selecteer de contactrollen" at bounding box center [423, 167] width 99 height 10
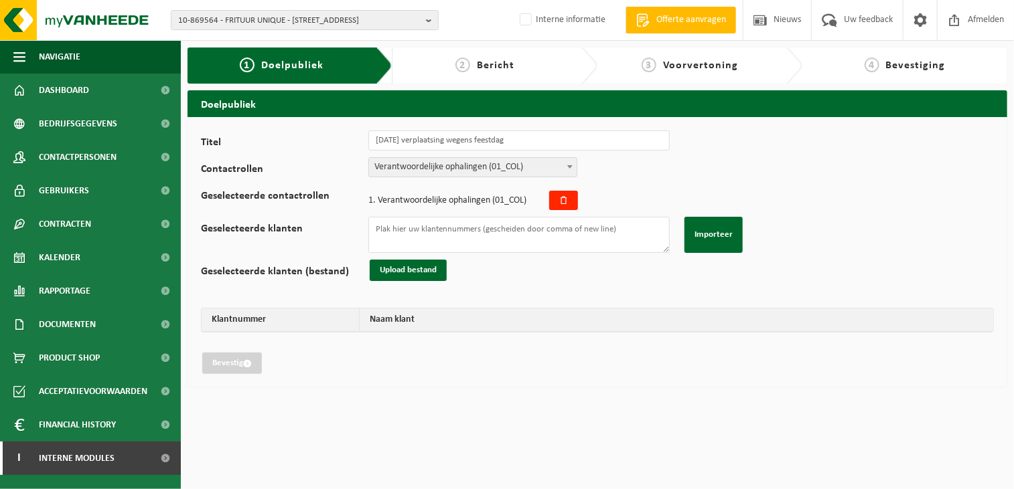
click at [437, 160] on span "Verantwoordelijke ophalingen (01_COL)" at bounding box center [473, 167] width 208 height 19
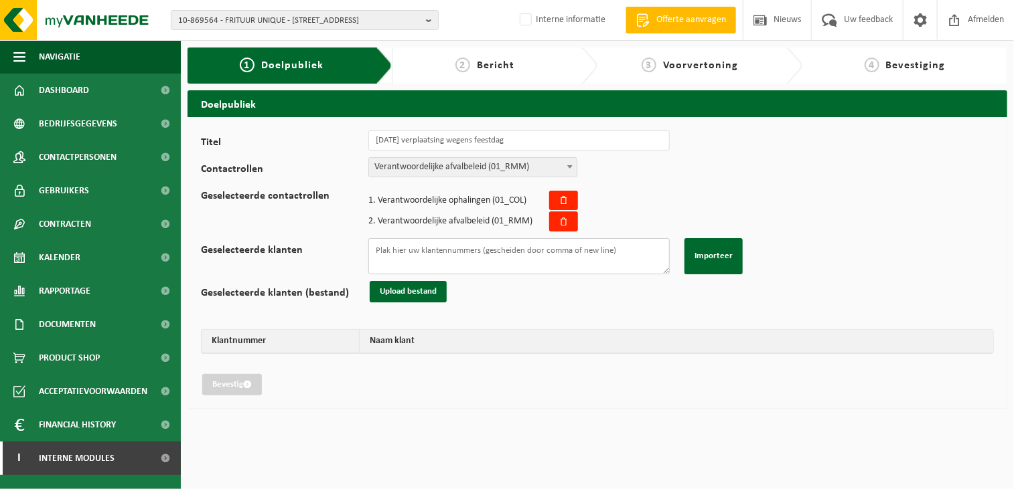
click at [437, 262] on textarea "Geselecteerde klanten" at bounding box center [518, 256] width 301 height 36
paste textarea "10-930177 10-863057 10-768176 10-754766 10-936756 10-936771 10-936891 10-936907…"
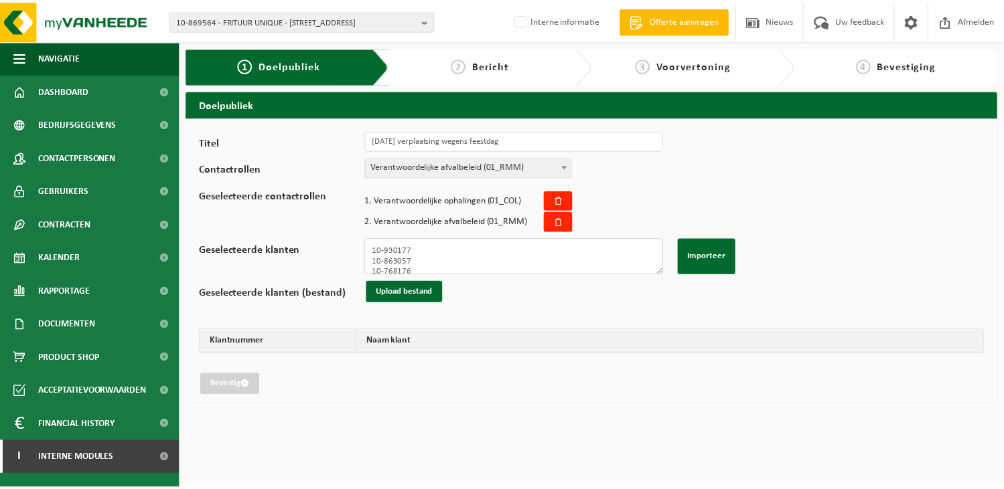
scroll to position [716, 0]
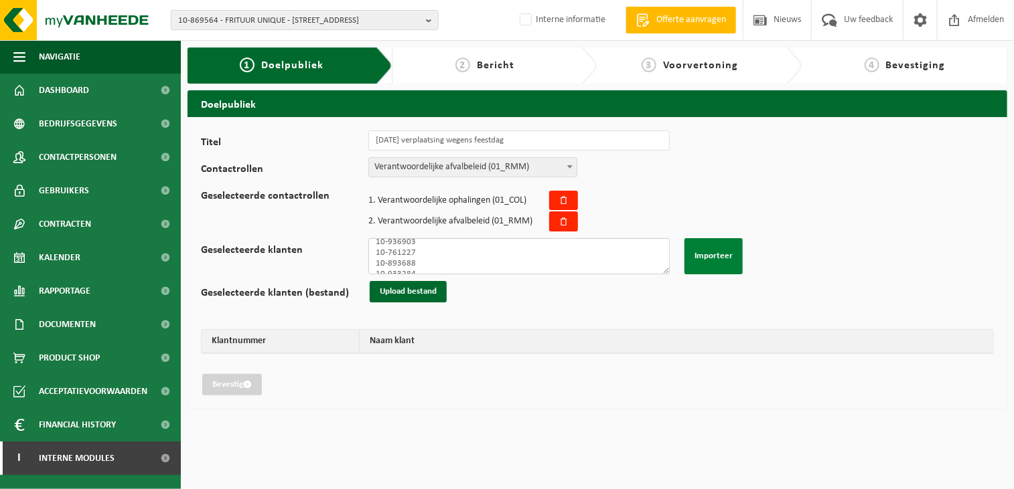
type textarea "10-930177 10-863057 10-768176 10-754766 10-936756 10-936771 10-936891 10-936907…"
click at [732, 257] on button "Importeer" at bounding box center [713, 256] width 58 height 36
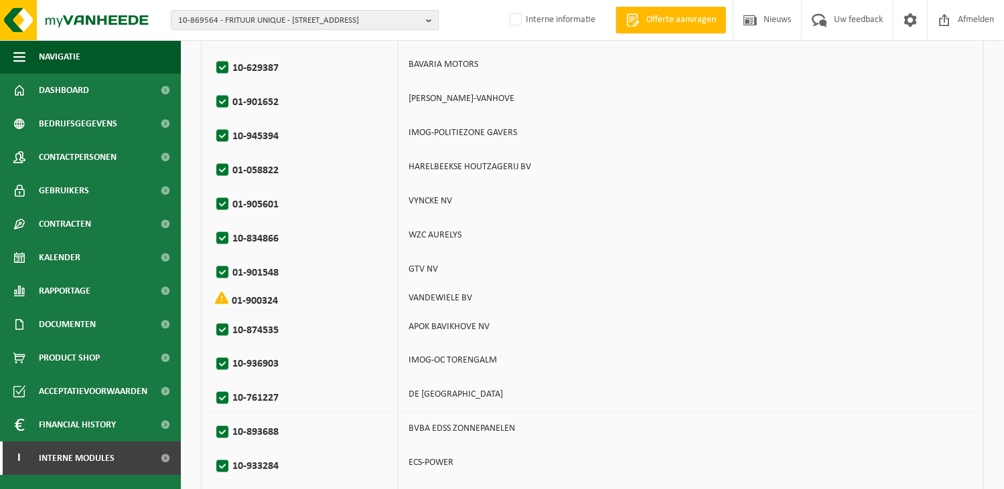
scroll to position [2258, 0]
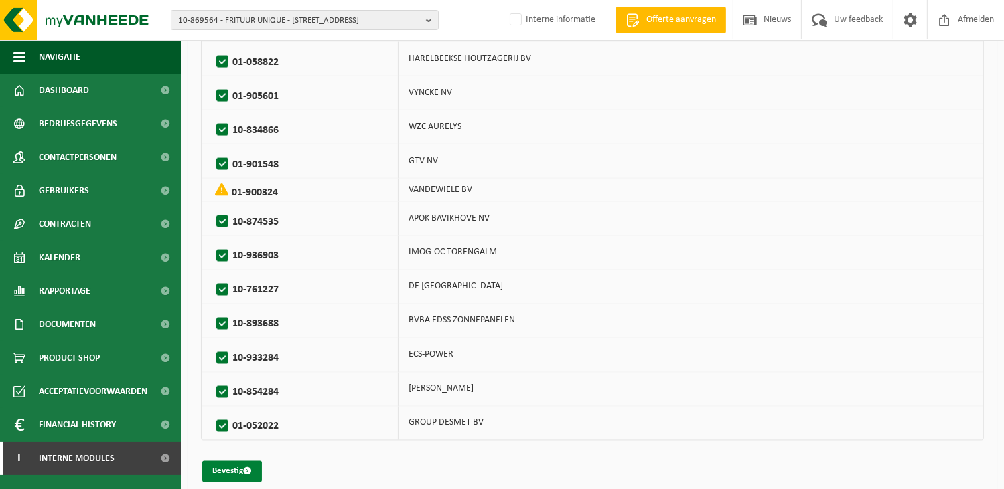
click at [233, 461] on button "Bevestig" at bounding box center [232, 471] width 60 height 21
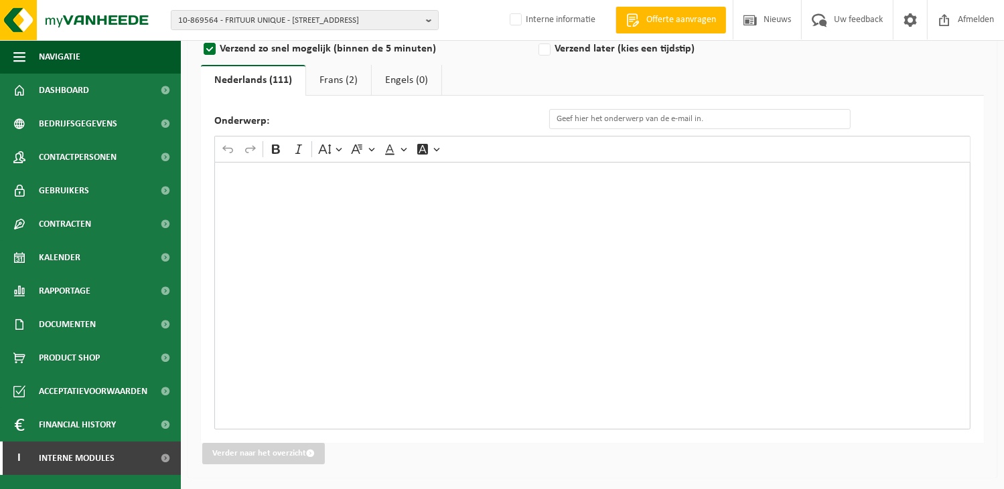
scroll to position [144, 0]
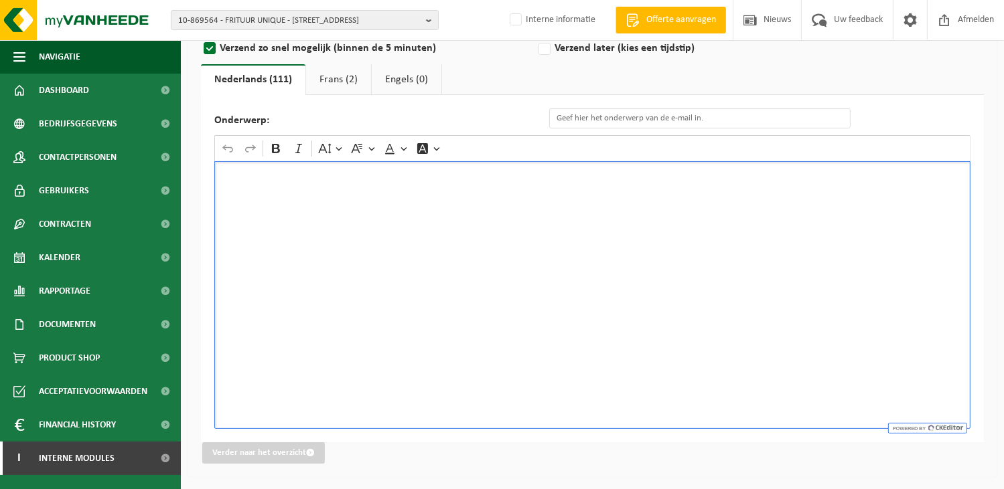
click at [304, 223] on div "Rich Text Editor. Editing area: main. Press Alt+0 for help." at bounding box center [592, 295] width 756 height 268
click at [369, 289] on div "Rich Text Editor. Editing area: main. Press Alt+0 for help." at bounding box center [592, 295] width 756 height 268
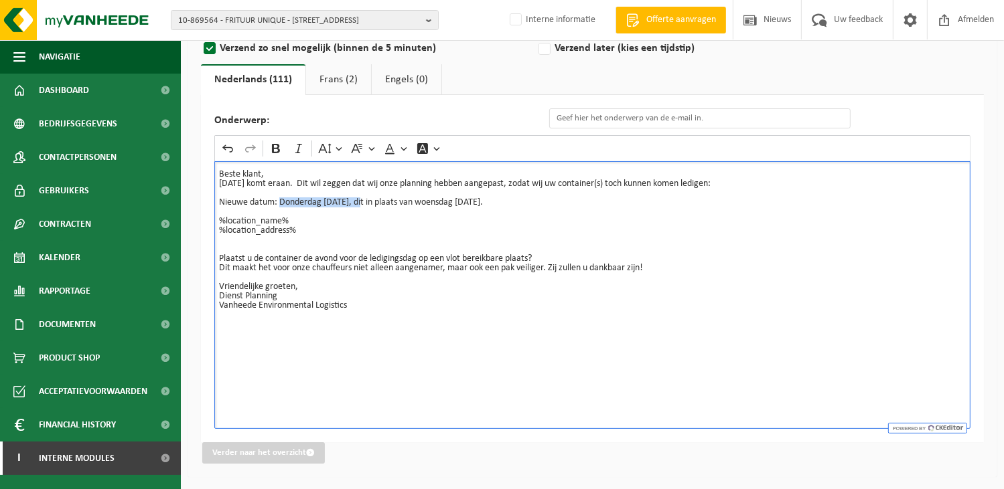
drag, startPoint x: 368, startPoint y: 201, endPoint x: 279, endPoint y: 200, distance: 89.7
click at [279, 200] on p "Beste klant, Onze-Lieve-Vrouw-Hemelvaart komt eraan. Dit wil zeggen dat wij onz…" at bounding box center [592, 188] width 747 height 37
drag, startPoint x: 520, startPoint y: 200, endPoint x: 429, endPoint y: 203, distance: 91.1
click at [429, 203] on p "Beste klant, Onze-Lieve-Vrouw-Hemelvaart komt eraan. Dit wil zeggen dat wij onz…" at bounding box center [592, 188] width 747 height 37
drag, startPoint x: 518, startPoint y: 202, endPoint x: 281, endPoint y: 203, distance: 237.7
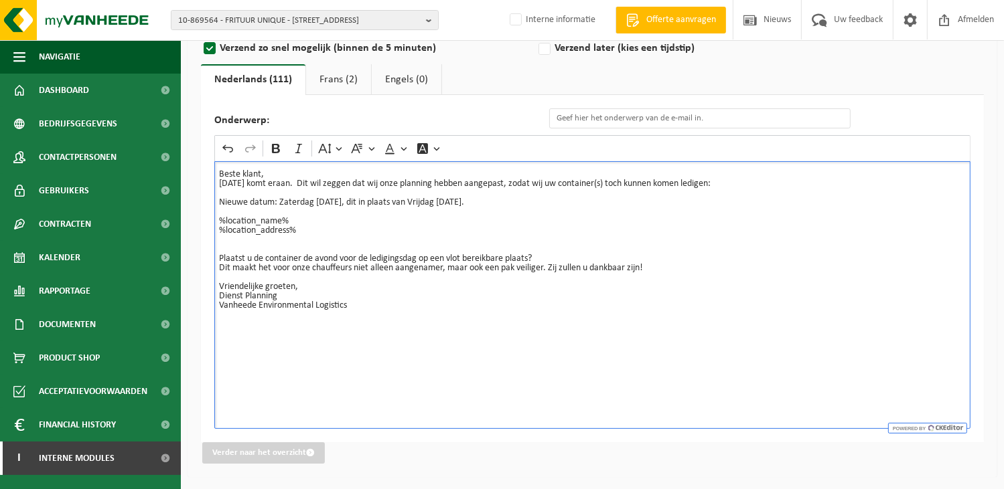
click at [281, 203] on p "Beste klant, Onze-Lieve-Vrouw-Hemelvaart komt eraan. Dit wil zeggen dat wij onz…" at bounding box center [592, 188] width 747 height 37
click at [277, 149] on icon "Editor toolbar" at bounding box center [275, 148] width 13 height 13
click at [327, 230] on p "%location_name% %location_address%" at bounding box center [592, 226] width 747 height 37
click at [566, 208] on p "%location_name% %location_address%" at bounding box center [592, 226] width 747 height 37
click at [515, 203] on p "Beste klant, Onze-Lieve-Vrouw-Hemelvaart komt eraan. Dit wil zeggen dat wij onz…" at bounding box center [592, 188] width 747 height 37
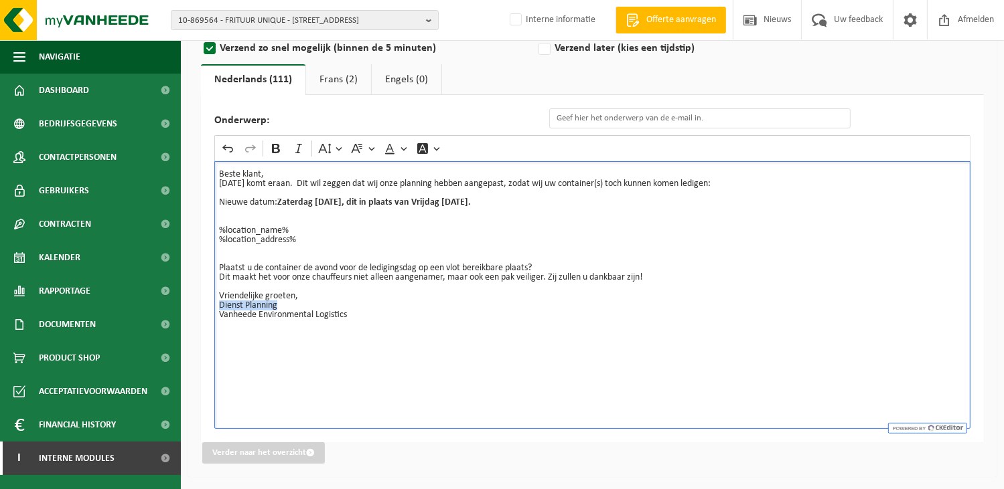
drag, startPoint x: 289, startPoint y: 305, endPoint x: 187, endPoint y: 307, distance: 101.8
click at [187, 307] on div "bulkmessage.add.message.title Emailadres van de afzender BULK_MAR_LUX (planning…" at bounding box center [592, 215] width 823 height 538
click at [276, 145] on icon "Editor toolbar" at bounding box center [275, 148] width 13 height 13
click at [440, 358] on div "Beste klant, Onze-Lieve-Vrouw-Hemelvaart komt eraan. Dit wil zeggen dat wij onz…" at bounding box center [592, 295] width 756 height 268
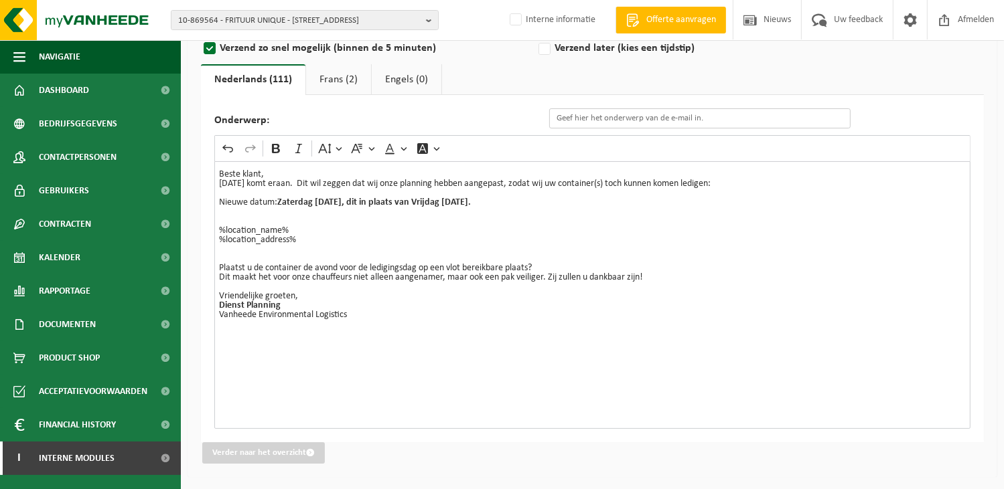
drag, startPoint x: 583, startPoint y: 121, endPoint x: 592, endPoint y: 117, distance: 9.3
click at [583, 121] on input "Onderwerp:" at bounding box center [699, 118] width 301 height 20
click at [569, 117] on input "Onderwerp:" at bounding box center [699, 118] width 301 height 20
paste input "Wijziging van de ledigingsdag van uw container n.a.v. Onze-Lieve-Vrouw-Hemelvaa…"
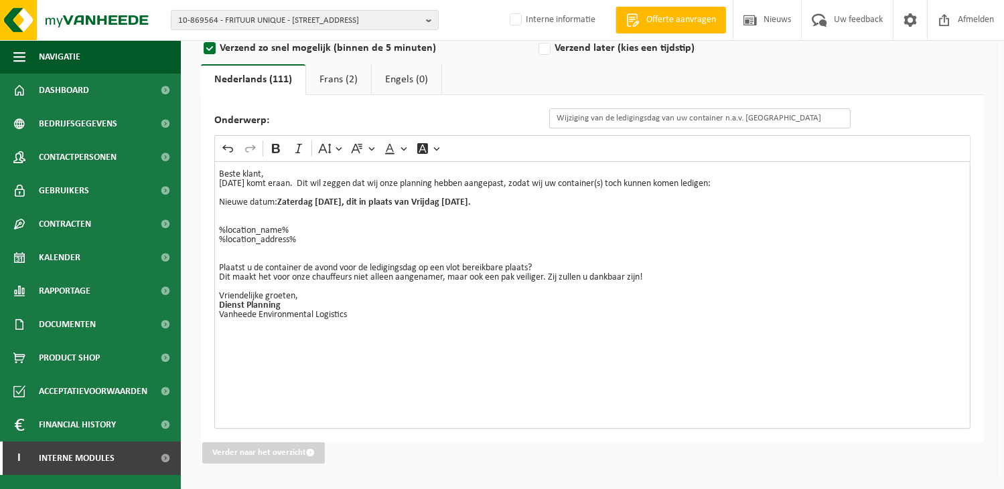
type input "Wijziging van de ledigingsdag van uw container n.a.v. Onze-Lieve-Vrouw-Hemelvaa…"
click at [662, 322] on p "Vriendelijke groeten, Dienst Planning Vanheede Environmental Logistics ⁠⁠⁠⁠⁠⁠⁠" at bounding box center [592, 306] width 747 height 47
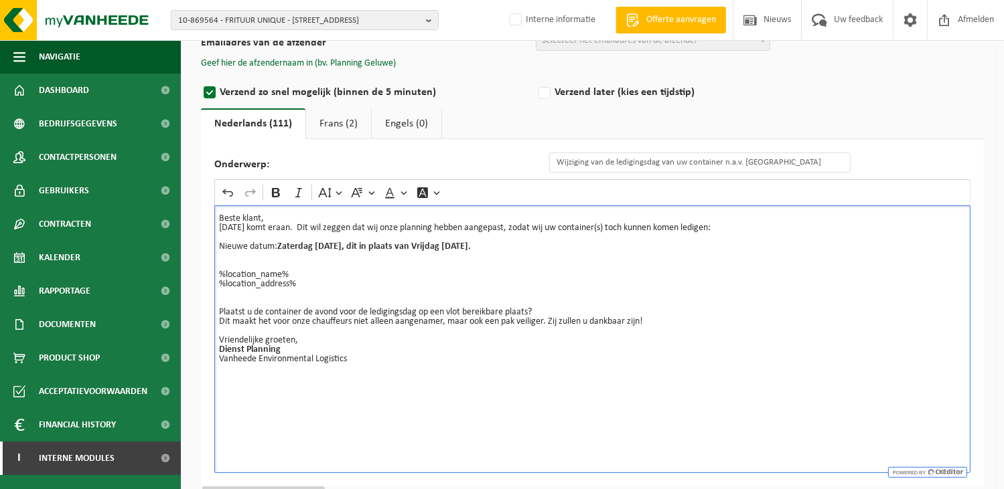
scroll to position [77, 0]
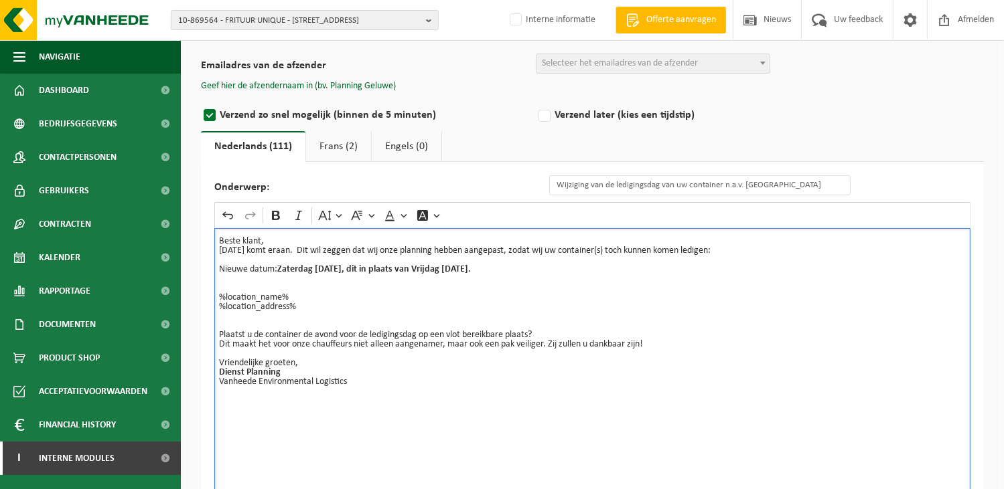
click at [331, 146] on link "Frans (2)" at bounding box center [338, 146] width 65 height 31
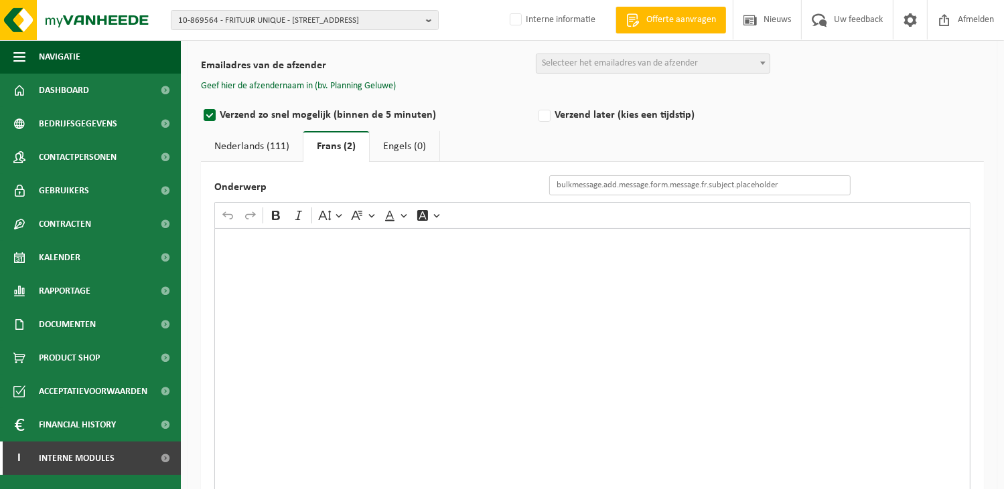
click at [578, 184] on input "Onderwerp" at bounding box center [699, 185] width 301 height 20
paste input "Changement du jour de vidange de votre/vos conteneur(s) à l'occasion de 15/08."
type input "Changement du jour de vidange de votre/vos conteneur(s) à l'occasion de 15/08."
click at [436, 286] on div "Rich Text Editor. Editing area: main. Press Alt+0 for help." at bounding box center [592, 362] width 756 height 268
click at [359, 317] on div "Rich Text Editor. Editing area: main. Press Alt+0 for help." at bounding box center [592, 362] width 756 height 268
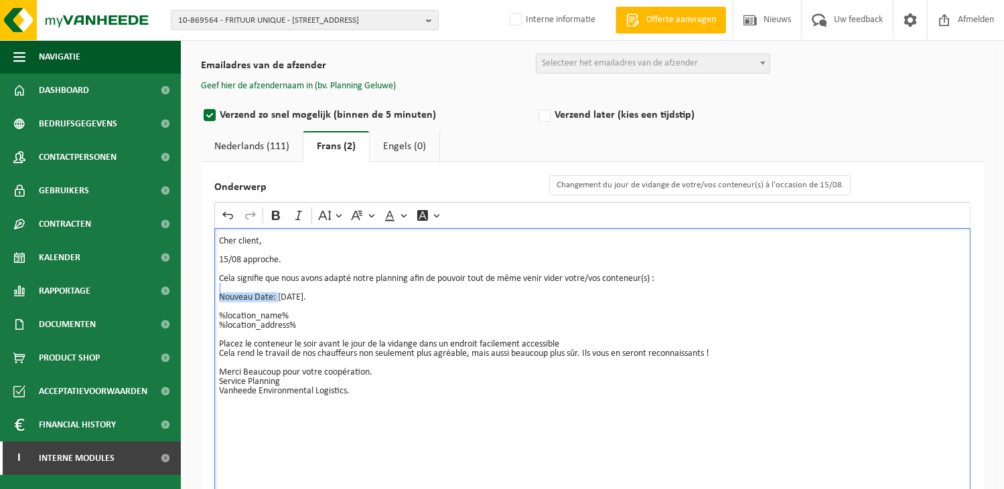
drag, startPoint x: 277, startPoint y: 291, endPoint x: 347, endPoint y: 291, distance: 69.6
click at [347, 291] on div "Cher client, 15/08 approche. Cela signifie que nous avons adapté notre planning…" at bounding box center [592, 362] width 756 height 268
click at [349, 295] on p "Nouveau Date: Jeudi 14/08/2025." at bounding box center [592, 297] width 747 height 9
drag, startPoint x: 349, startPoint y: 296, endPoint x: 284, endPoint y: 297, distance: 64.9
click at [284, 297] on p "Nouveau Date: Jeudi 14/08/2025." at bounding box center [592, 297] width 747 height 9
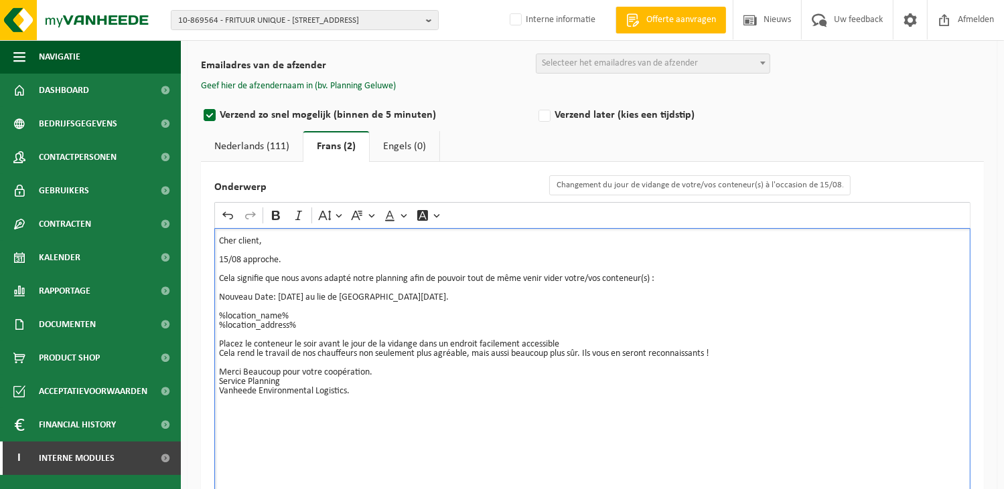
drag, startPoint x: 485, startPoint y: 293, endPoint x: 278, endPoint y: 296, distance: 206.9
click at [278, 296] on p "Nouveau Date: Samedi 16/08/2025 au lie de Vendredi 15/08/2025." at bounding box center [592, 297] width 747 height 9
click at [277, 215] on icon "Editor toolbar" at bounding box center [276, 215] width 8 height 9
click at [491, 300] on p "Nouveau Date: Samedi 16/08/2025 au lie de Vendredi 15/08/2025." at bounding box center [592, 297] width 747 height 9
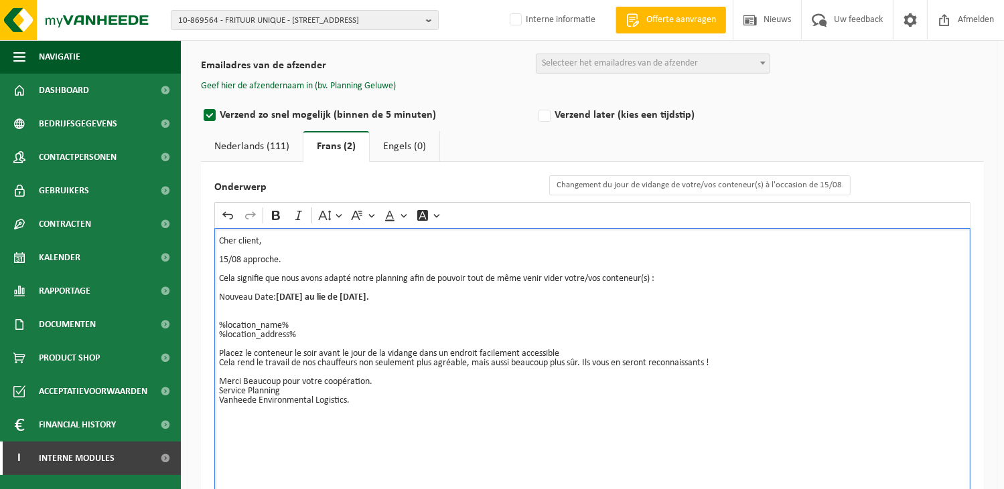
click at [258, 368] on p "Placez le conteneur le soir avant le jour de la vidange dans un endroit facilem…" at bounding box center [592, 354] width 747 height 28
click at [246, 374] on p "Merci Beaucoup pour votre coopération." at bounding box center [592, 377] width 747 height 19
drag, startPoint x: 287, startPoint y: 397, endPoint x: 204, endPoint y: 396, distance: 83.0
click at [204, 396] on div "Onderwerp Changement du jour de vidange de votre/vos conteneur(s) à l'occasion …" at bounding box center [592, 335] width 783 height 347
click at [275, 214] on icon "Editor toolbar" at bounding box center [276, 215] width 8 height 9
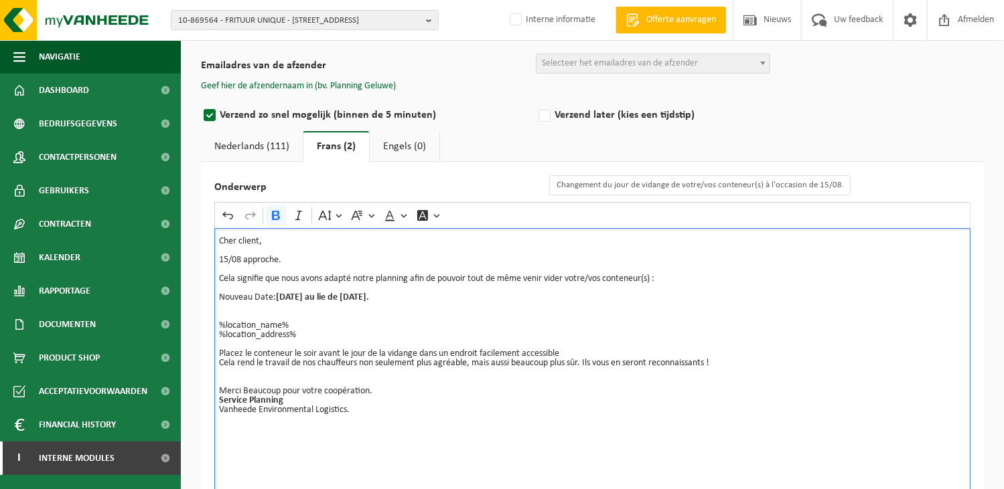
click at [416, 426] on div "Cher client, 15/08 approche. Cela signifie que nous avons adapté notre planning…" at bounding box center [592, 362] width 756 height 268
click at [252, 144] on link "Nederlands (111)" at bounding box center [252, 146] width 102 height 31
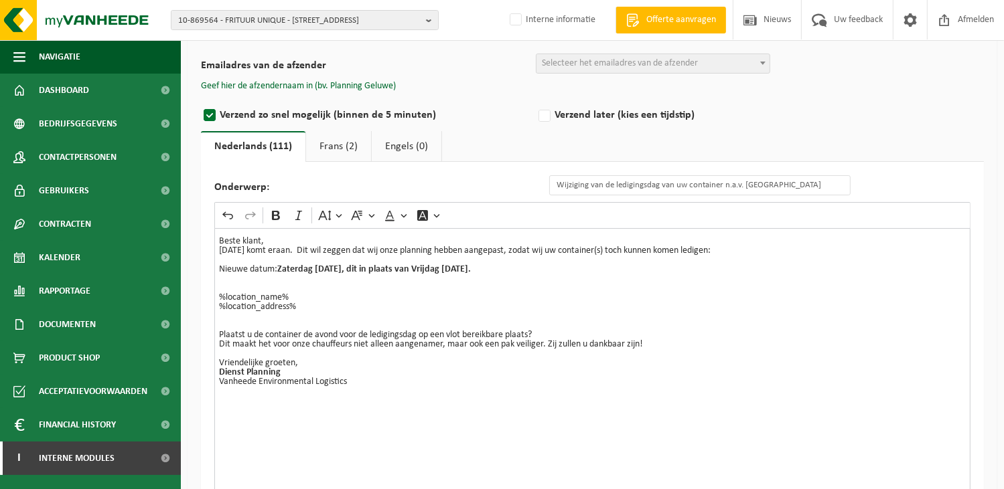
click at [410, 414] on div "Beste klant, Onze-Lieve-Vrouw-Hemelvaart komt eraan. Dit wil zeggen dat wij onz…" at bounding box center [592, 362] width 756 height 268
click at [333, 141] on link "Frans (2)" at bounding box center [338, 146] width 65 height 31
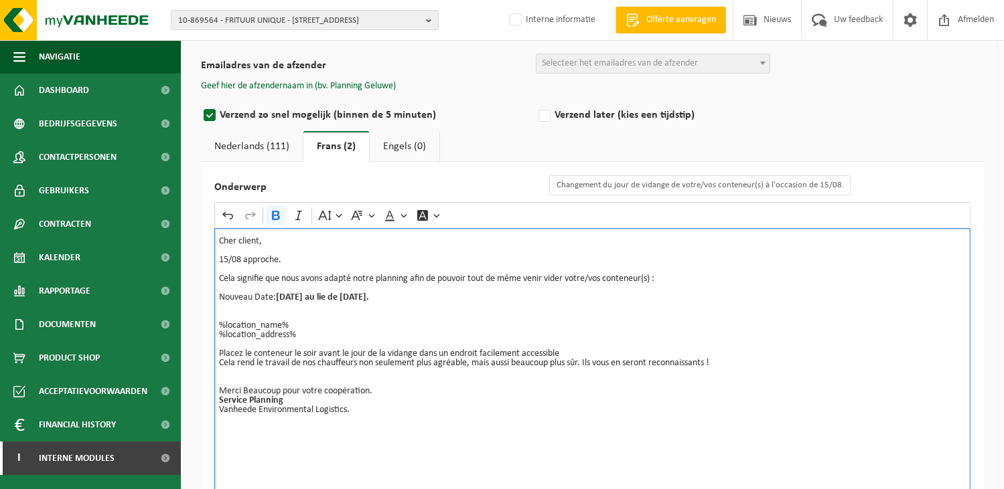
click at [527, 304] on p "Rich Text Editor. Editing area: main. Press Alt+0 for help." at bounding box center [592, 307] width 747 height 9
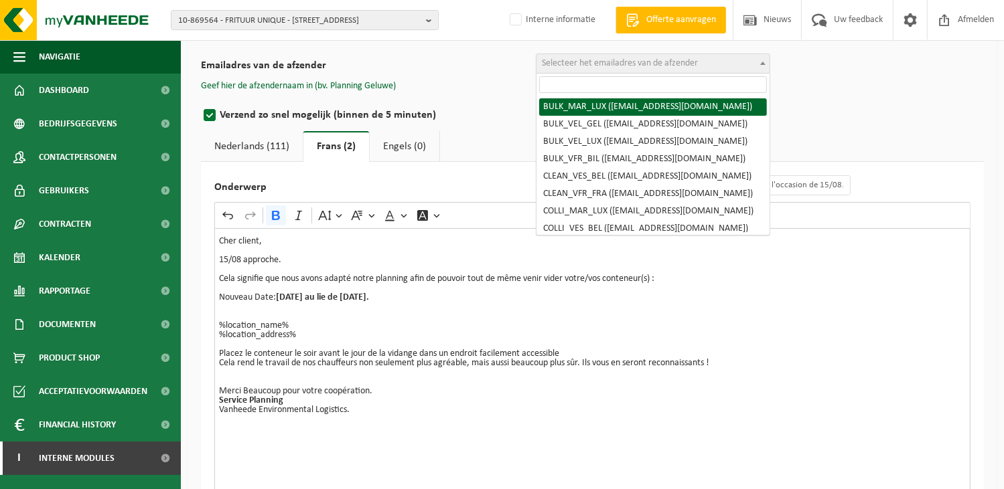
click at [585, 61] on span "Selecteer het emailadres van de afzender" at bounding box center [620, 63] width 156 height 10
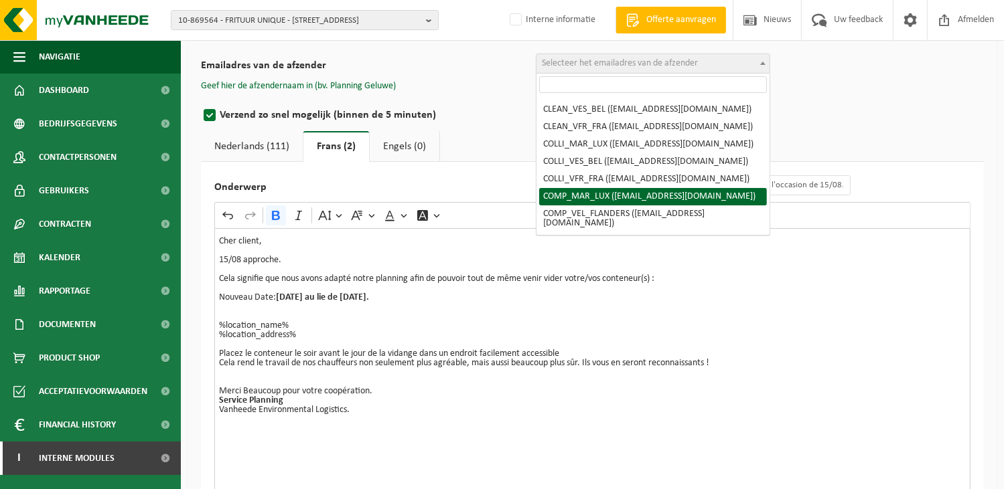
scroll to position [134, 0]
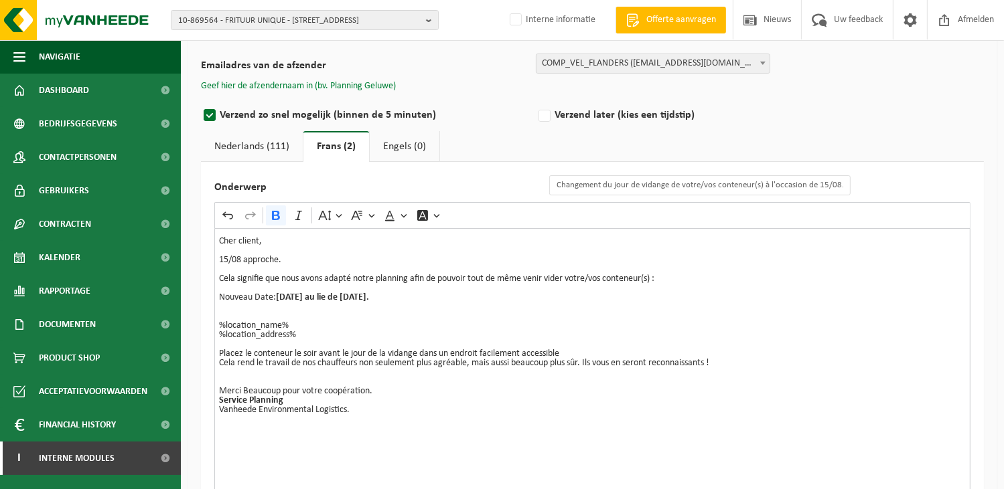
click at [346, 88] on button "Geef hier de afzendernaam in (bv. Planning Geluwe)" at bounding box center [298, 86] width 195 height 12
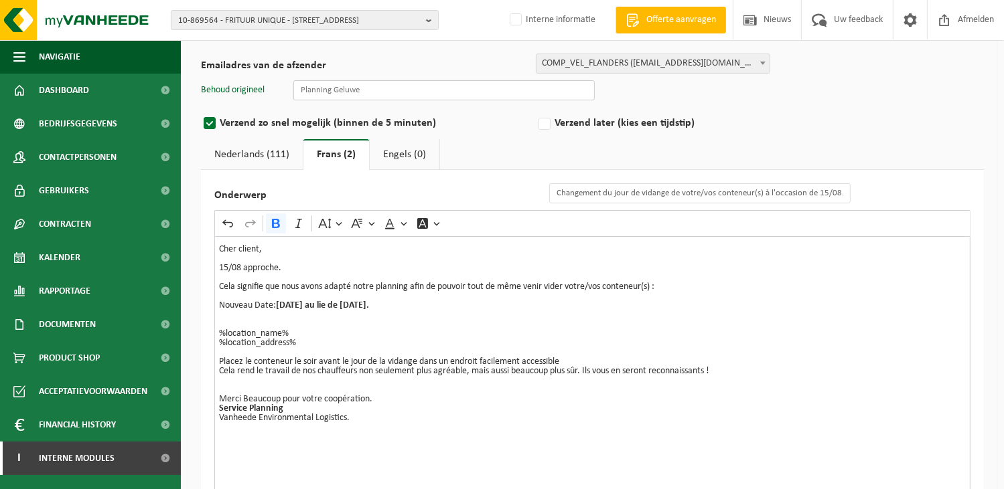
click at [391, 96] on input "text" at bounding box center [443, 90] width 301 height 20
type input "Planning Geluwe"
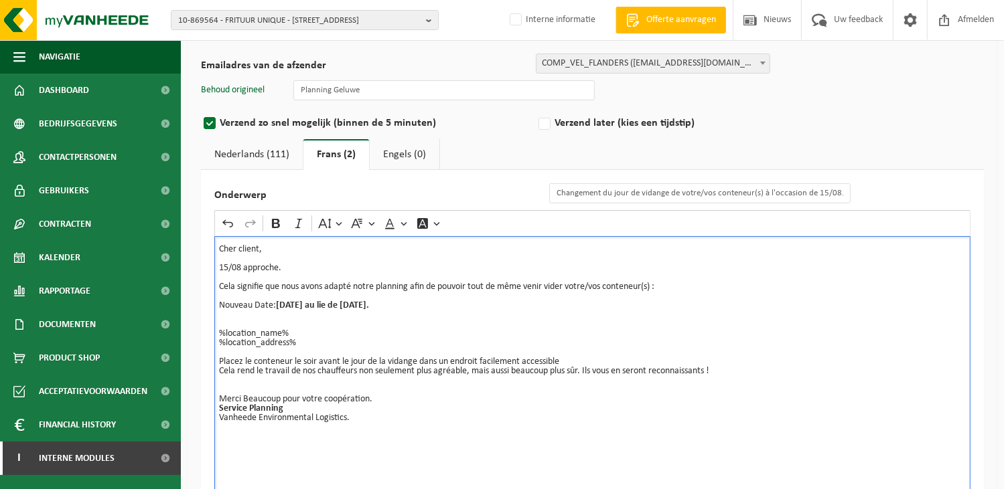
click at [783, 320] on p "%location_name% %location_address%" at bounding box center [592, 334] width 747 height 28
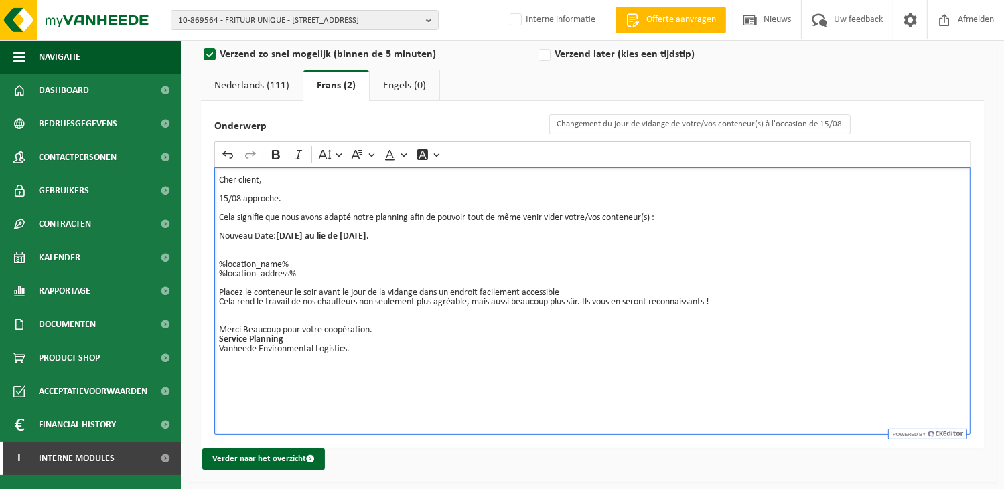
scroll to position [152, 0]
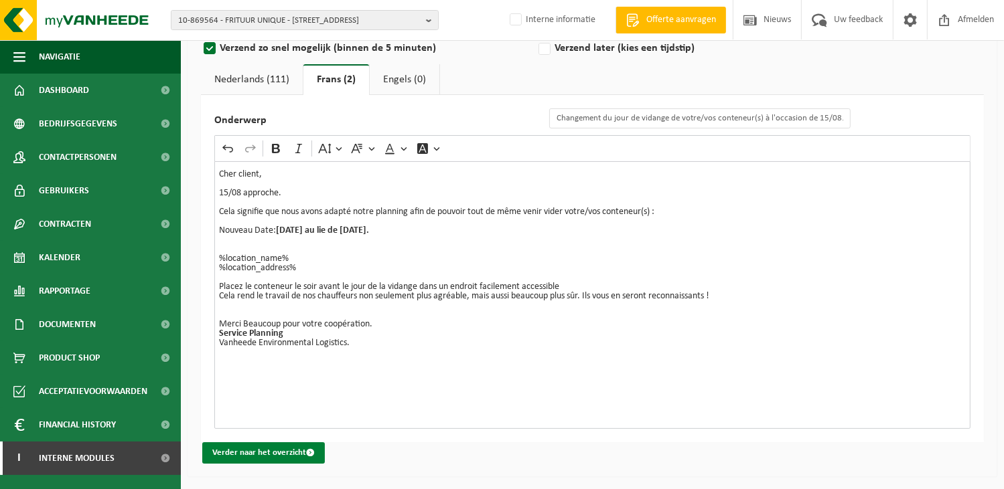
click at [236, 453] on button "Verder naar het overzicht" at bounding box center [263, 453] width 123 height 21
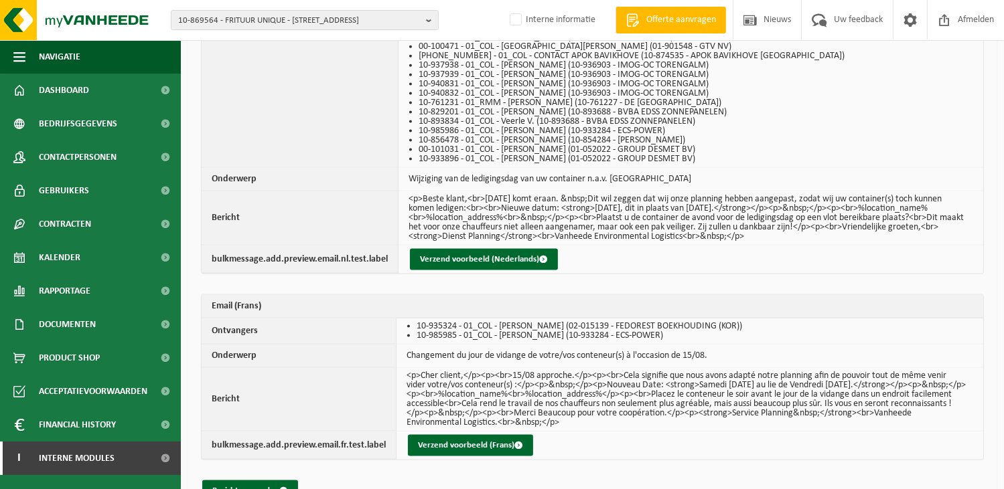
scroll to position [1833, 0]
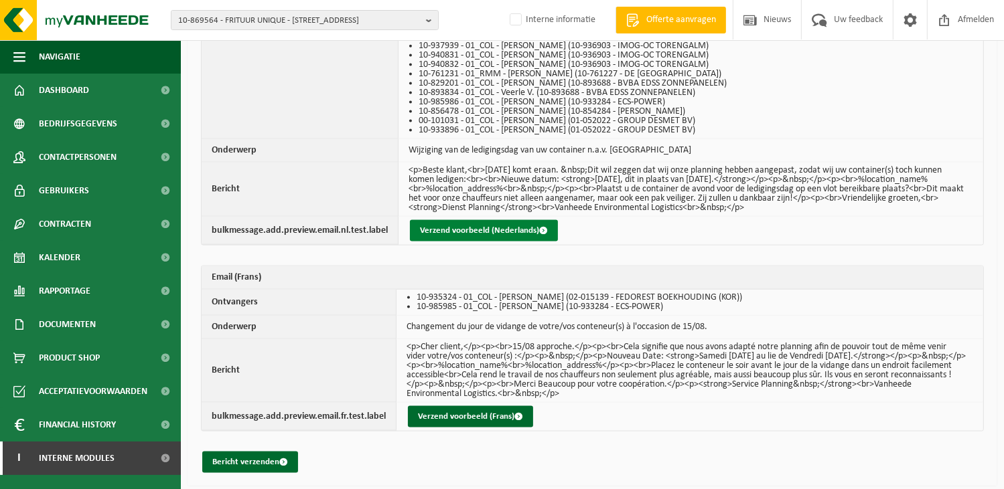
click at [429, 226] on button "Verzend voorbeeld (Nederlands)" at bounding box center [484, 230] width 148 height 21
click at [241, 455] on button "Bericht verzenden" at bounding box center [250, 462] width 96 height 21
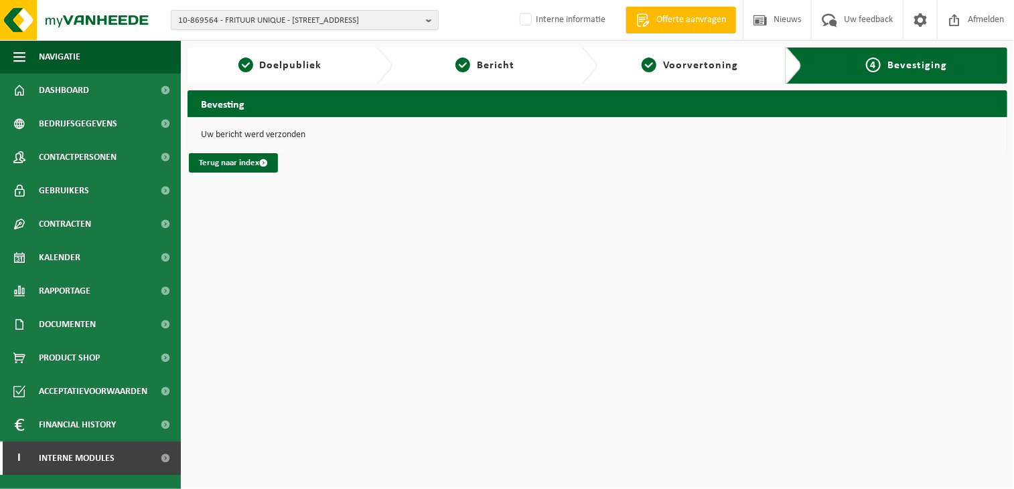
click at [469, 286] on html "10-869564 - FRITUUR UNIQUE - 8510 ROLLEGEM, [STREET_ADDRESS], EINDE MUNKENDOORN…" at bounding box center [507, 244] width 1014 height 489
